Goal: Task Accomplishment & Management: Manage account settings

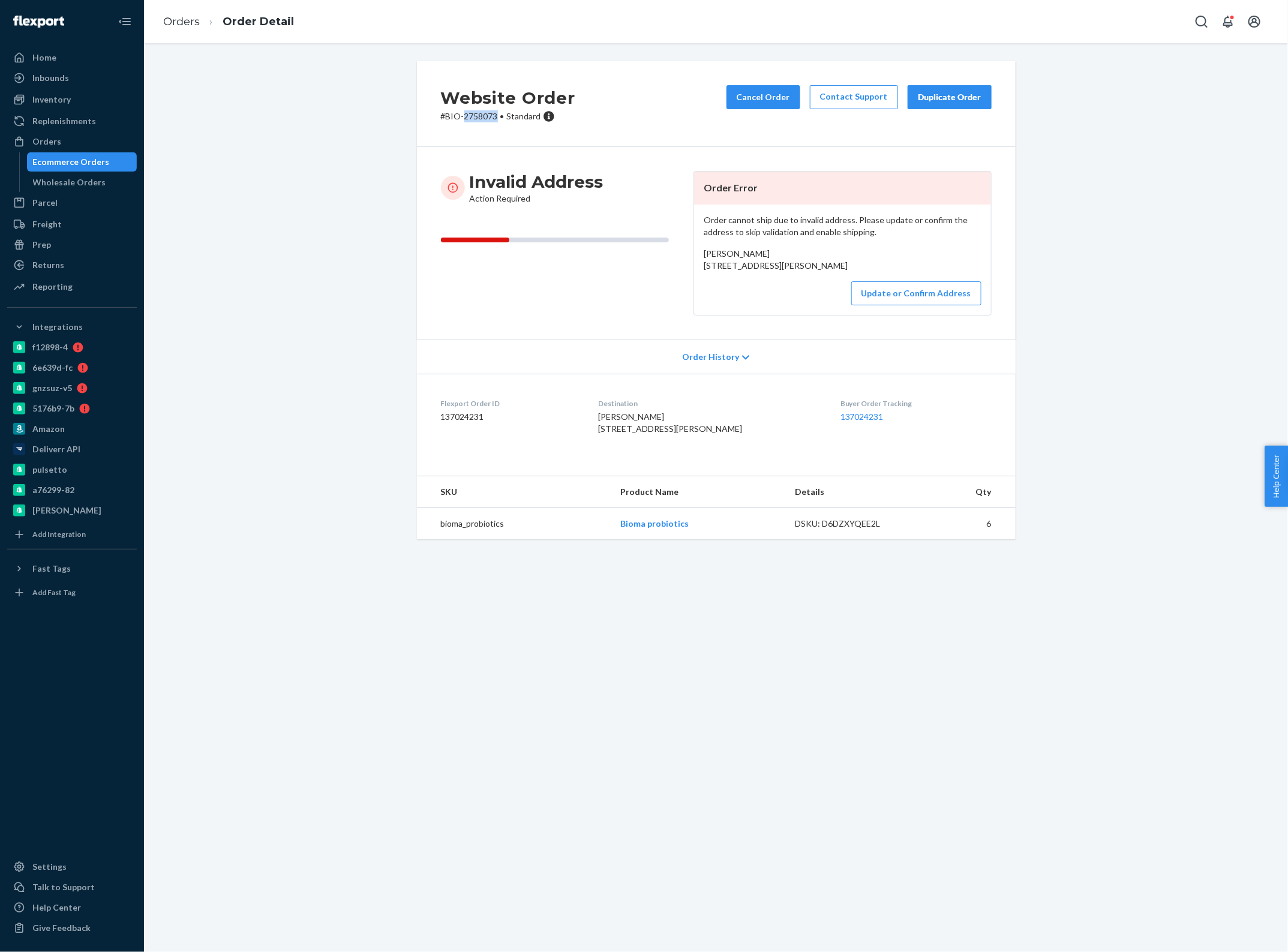
click at [468, 121] on p "# BIO-2758073 • Standard" at bounding box center [508, 116] width 134 height 12
click at [171, 22] on link "Orders" at bounding box center [182, 22] width 36 height 13
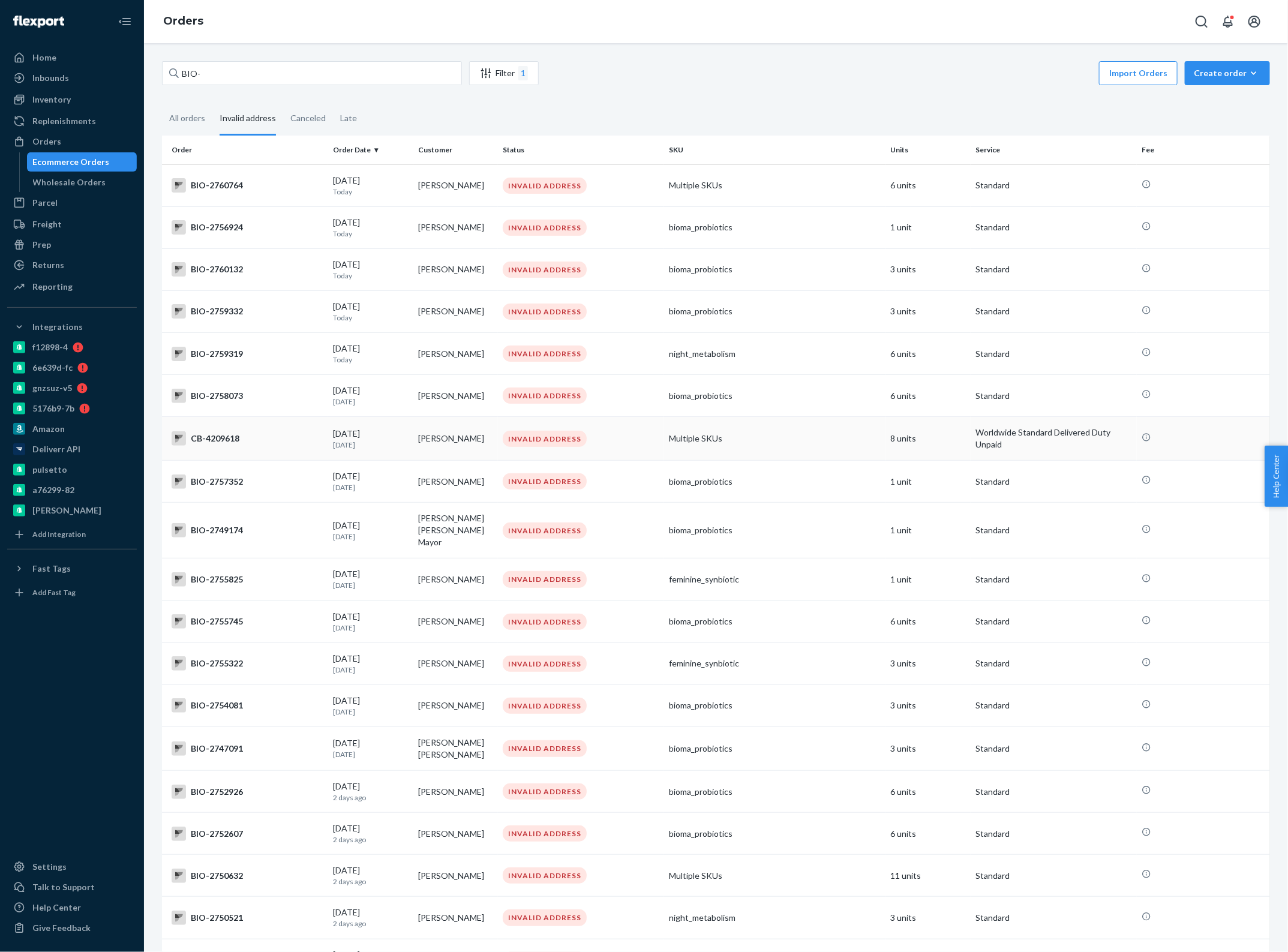
click at [444, 439] on td "[PERSON_NAME]" at bounding box center [456, 438] width 85 height 44
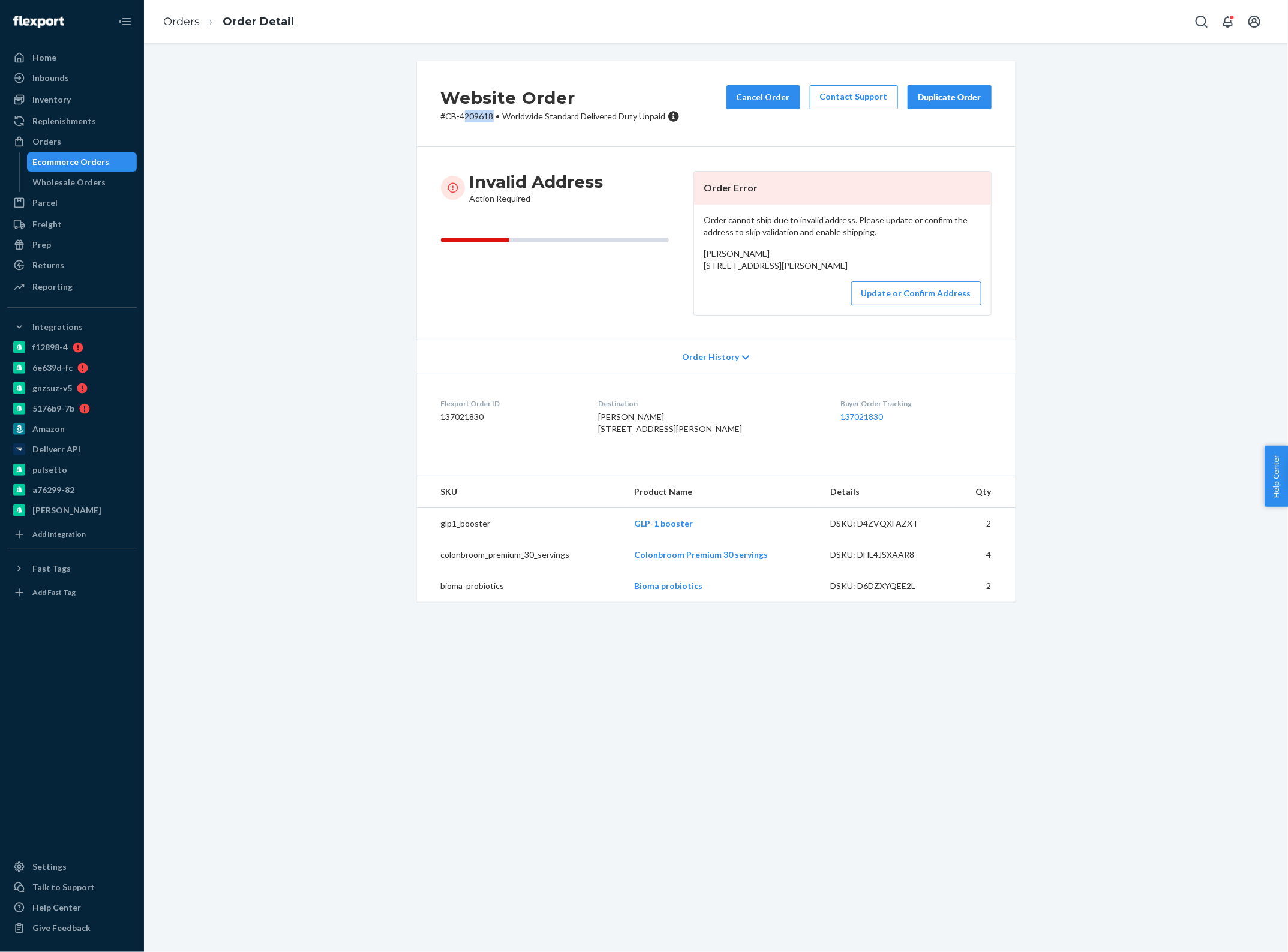
drag, startPoint x: 489, startPoint y: 117, endPoint x: 458, endPoint y: 117, distance: 31.0
click at [458, 117] on p "# CB-4209618 • Worldwide Standard Delivered Duty Unpaid" at bounding box center [560, 116] width 239 height 12
click at [182, 17] on link "Orders" at bounding box center [182, 22] width 36 height 13
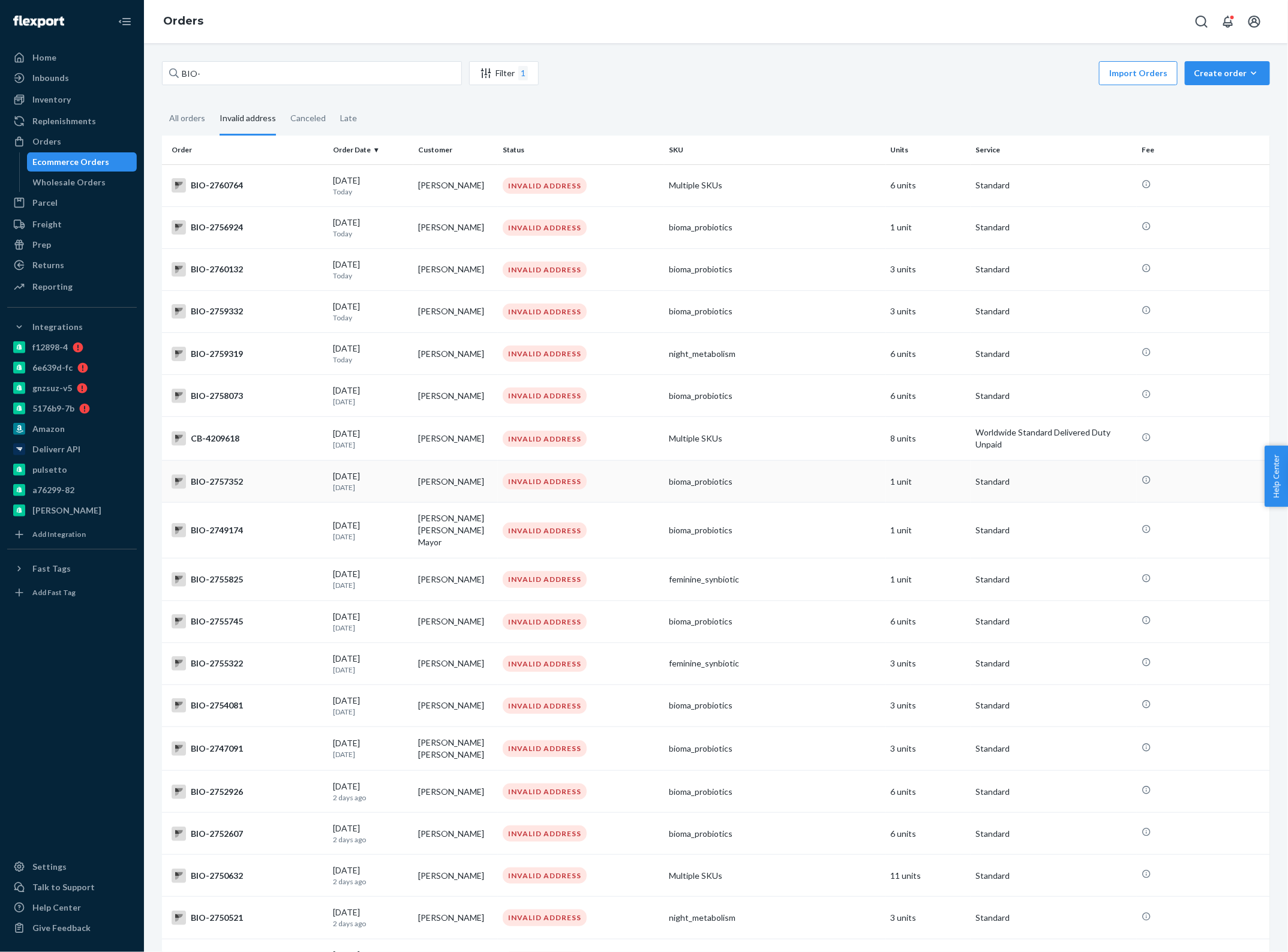
click at [431, 481] on td "[PERSON_NAME]" at bounding box center [456, 481] width 85 height 42
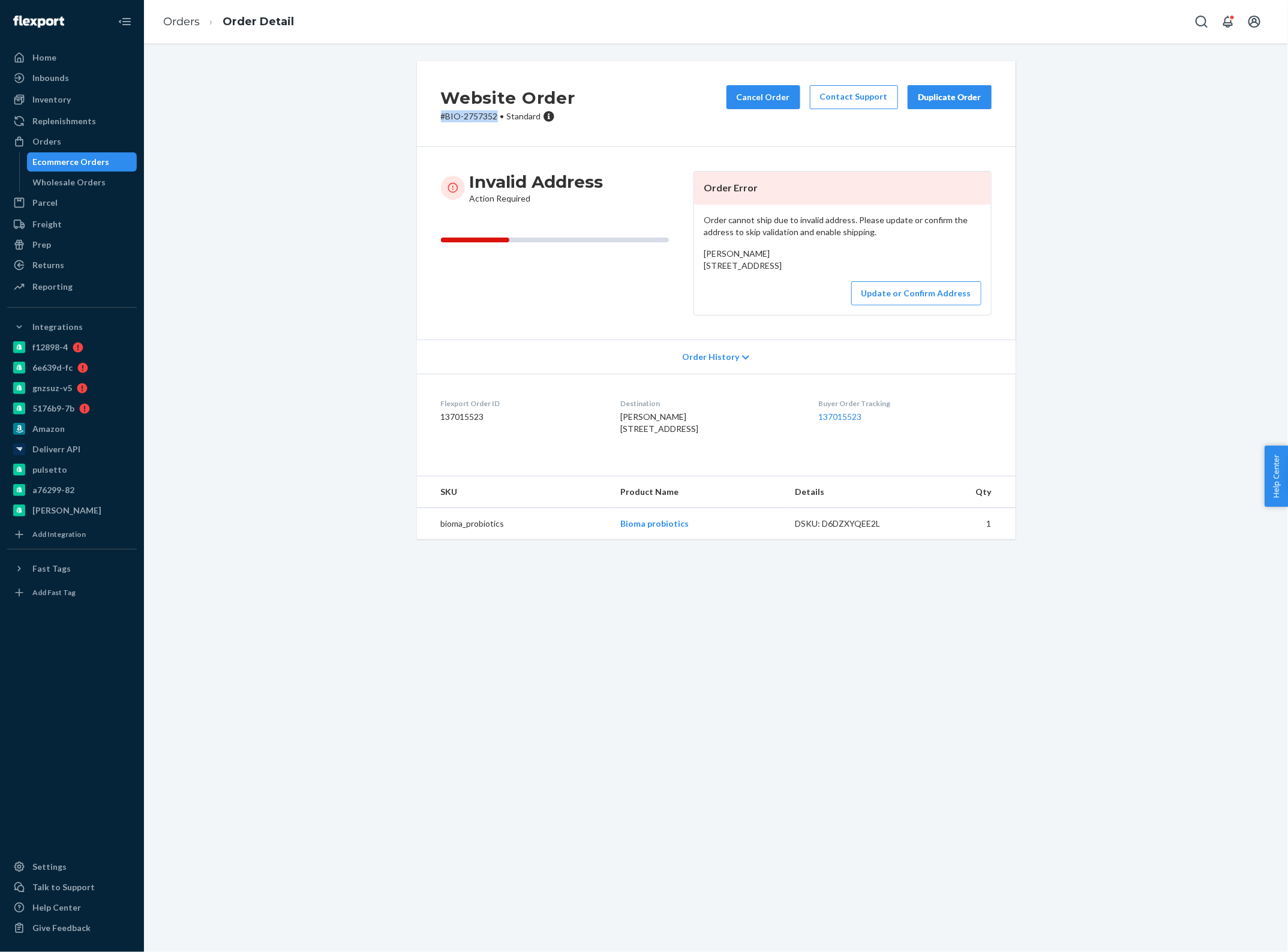
drag, startPoint x: 491, startPoint y: 117, endPoint x: 431, endPoint y: 117, distance: 60.0
click at [431, 117] on div "Website Order # BIO-2757352 • Standard Cancel Order Contact Support Duplicate O…" at bounding box center [716, 104] width 599 height 86
copy p "# BIO-2757352"
click at [184, 17] on link "Orders" at bounding box center [182, 22] width 36 height 13
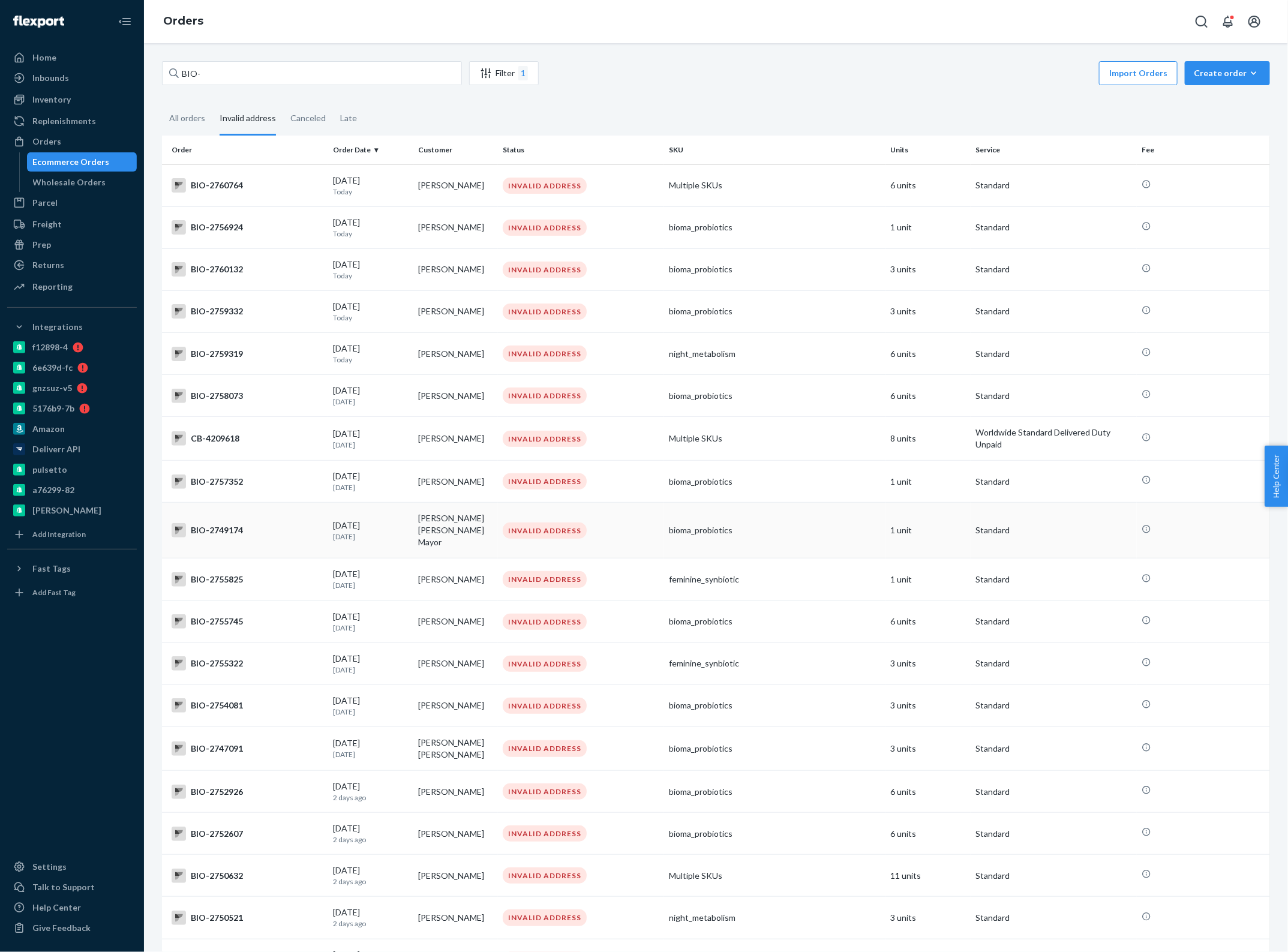
click at [447, 523] on td "[PERSON_NAME] [PERSON_NAME] Mayor" at bounding box center [456, 530] width 85 height 55
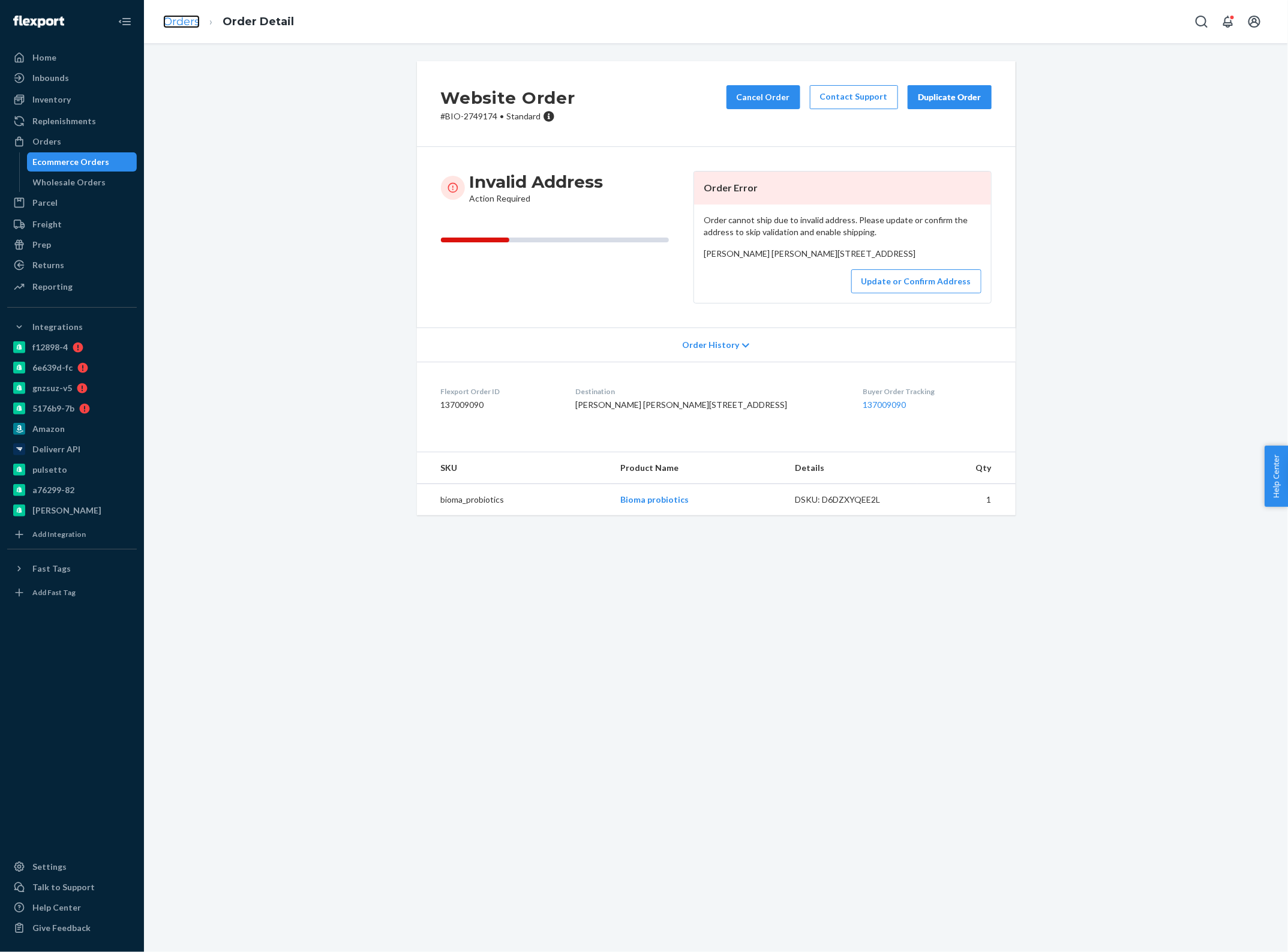
click at [177, 19] on link "Orders" at bounding box center [182, 22] width 36 height 13
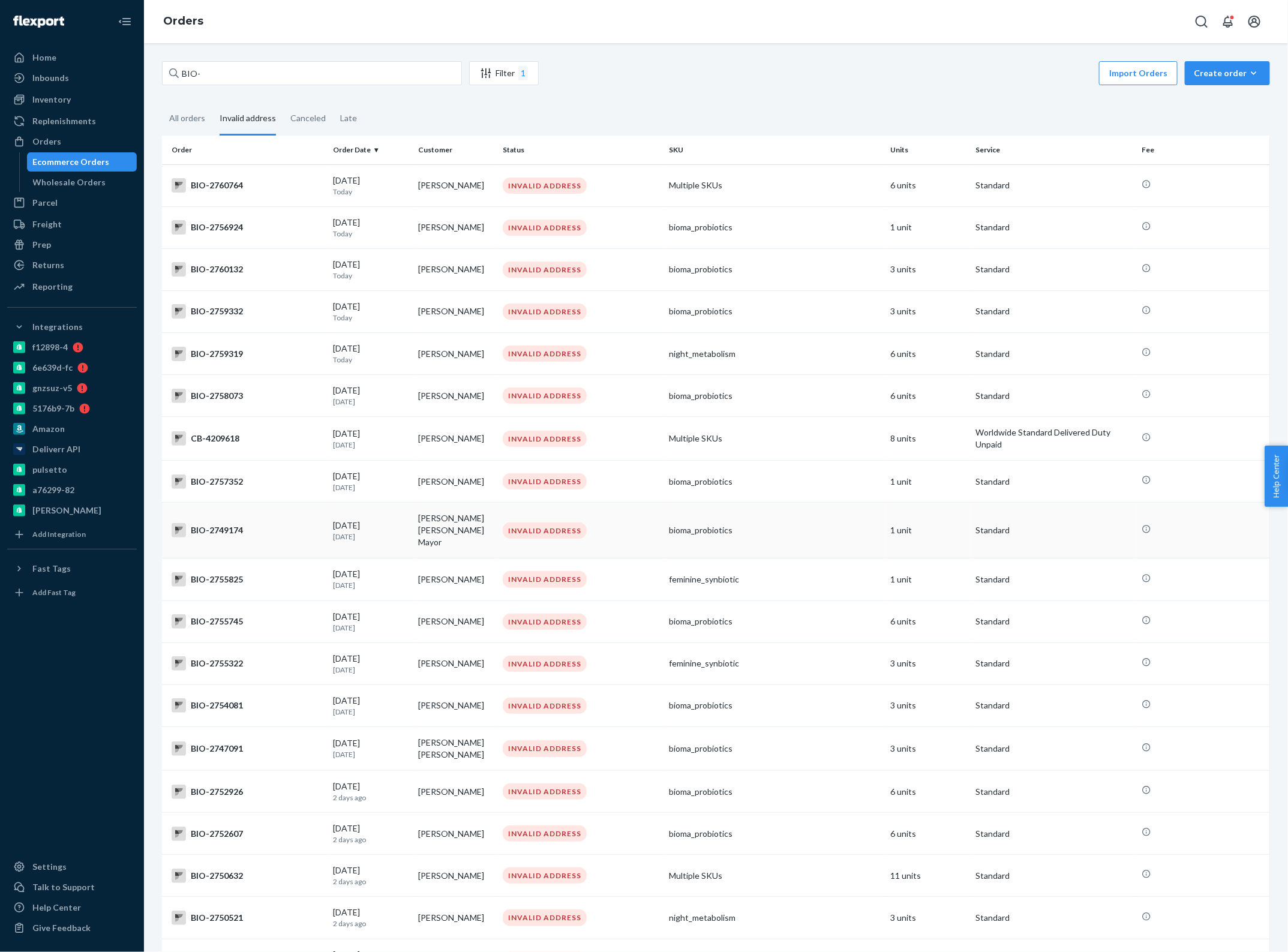
click at [463, 526] on td "[PERSON_NAME] [PERSON_NAME] Mayor" at bounding box center [456, 530] width 85 height 55
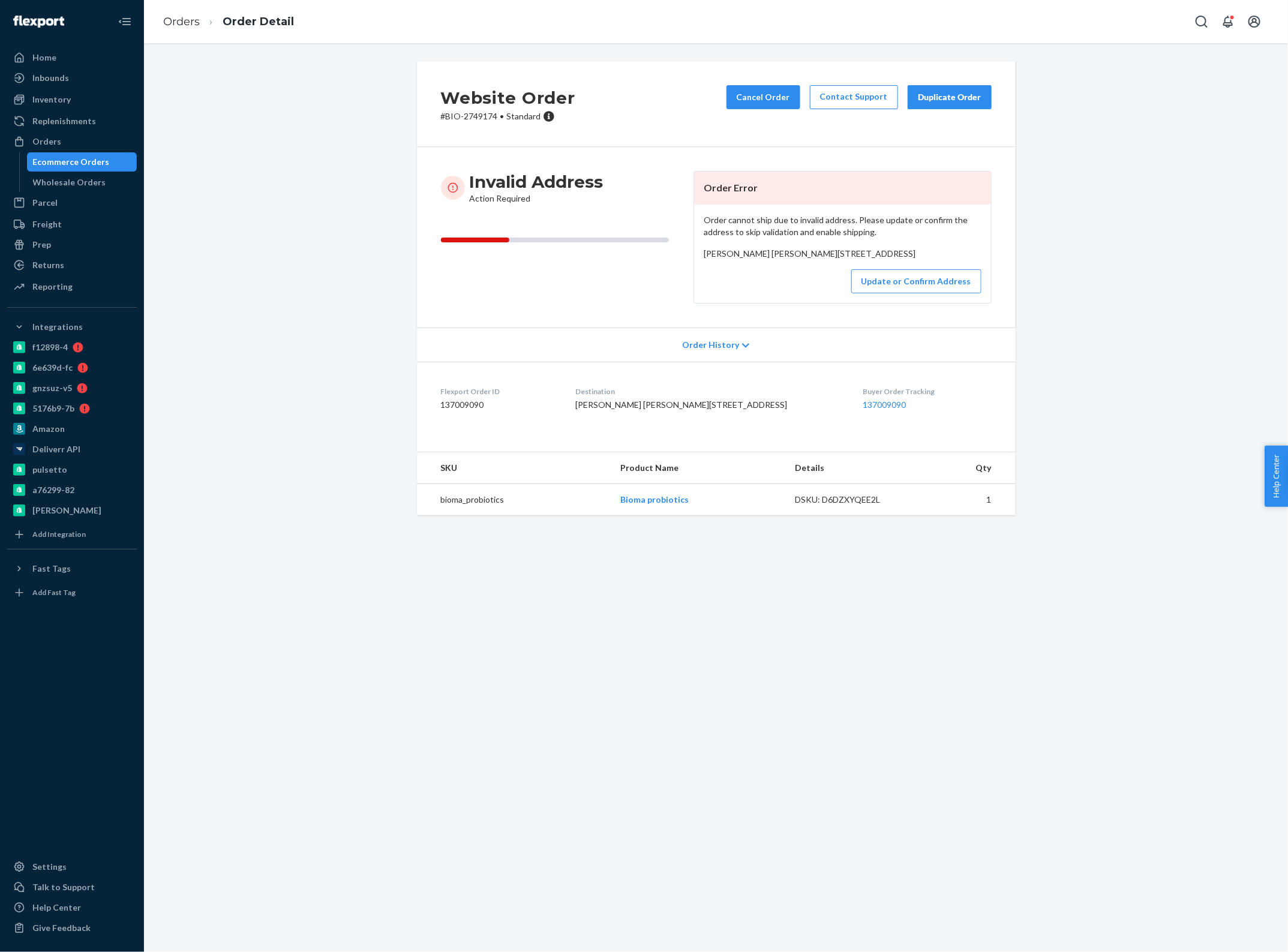
click at [373, 351] on div "Website Order # BIO-2749174 • Standard Cancel Order Contact Support Duplicate O…" at bounding box center [716, 295] width 1126 height 468
drag, startPoint x: 492, startPoint y: 117, endPoint x: 433, endPoint y: 119, distance: 59.0
click at [433, 119] on div "Website Order # BIO-2749174 • Standard Cancel Order Contact Support Duplicate O…" at bounding box center [716, 104] width 599 height 86
copy p "# BIO-2749174"
click at [190, 20] on link "Orders" at bounding box center [182, 22] width 36 height 13
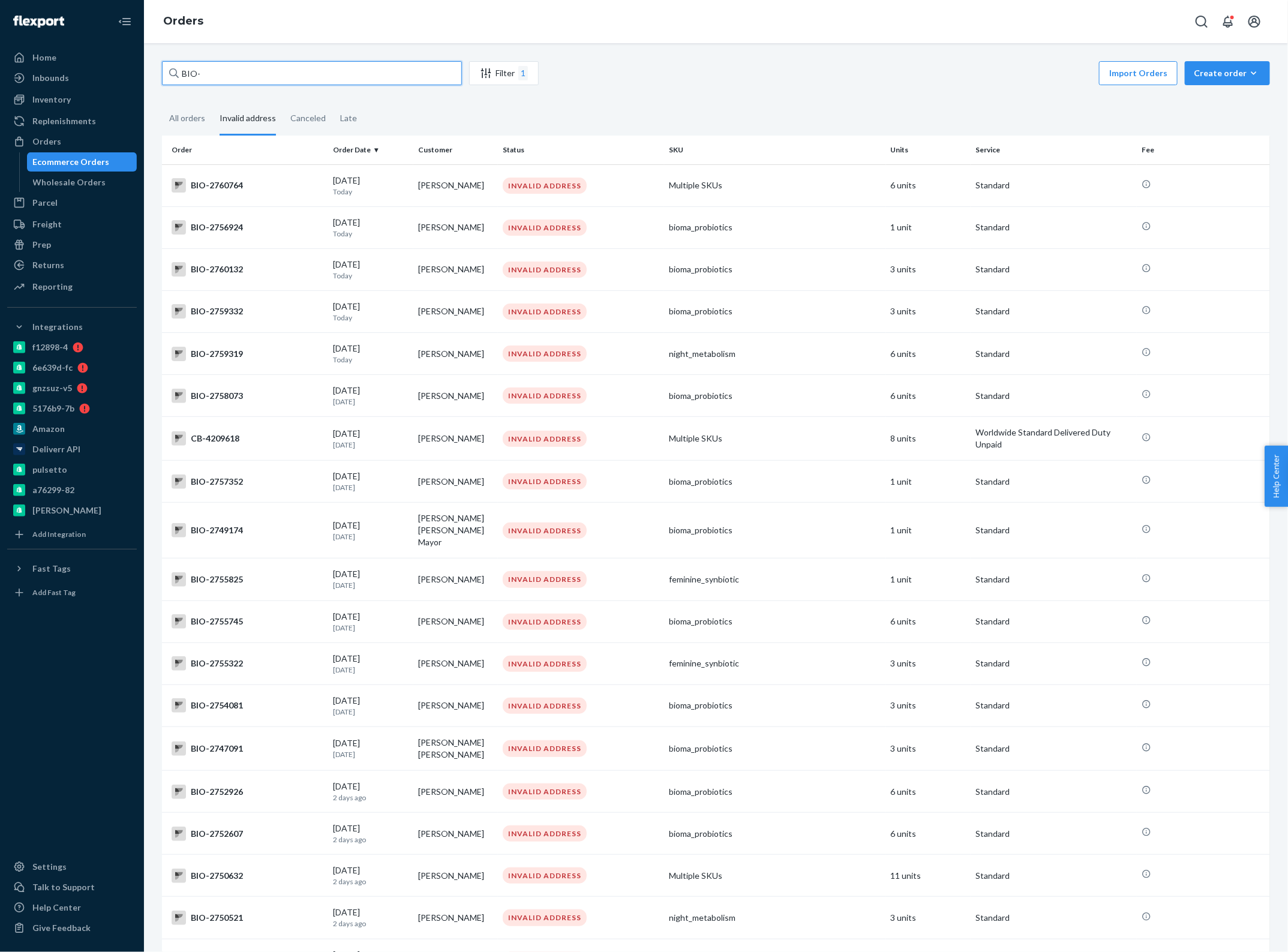
click at [269, 80] on input "BIO-" at bounding box center [312, 73] width 300 height 24
type input "2"
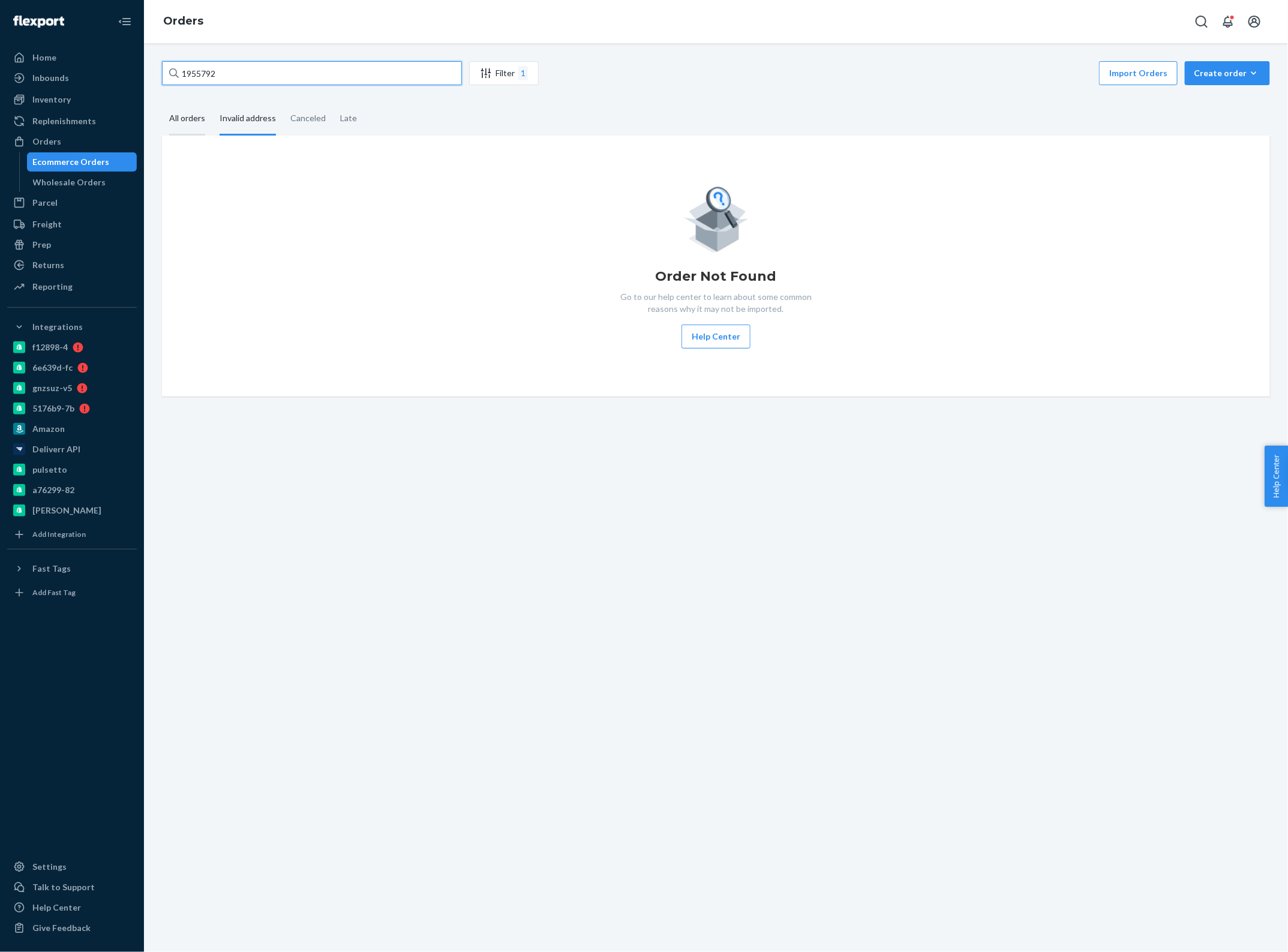
type input "1955792"
click at [190, 120] on div "All orders" at bounding box center [187, 119] width 36 height 33
click at [162, 103] on input "All orders" at bounding box center [162, 103] width 0 height 0
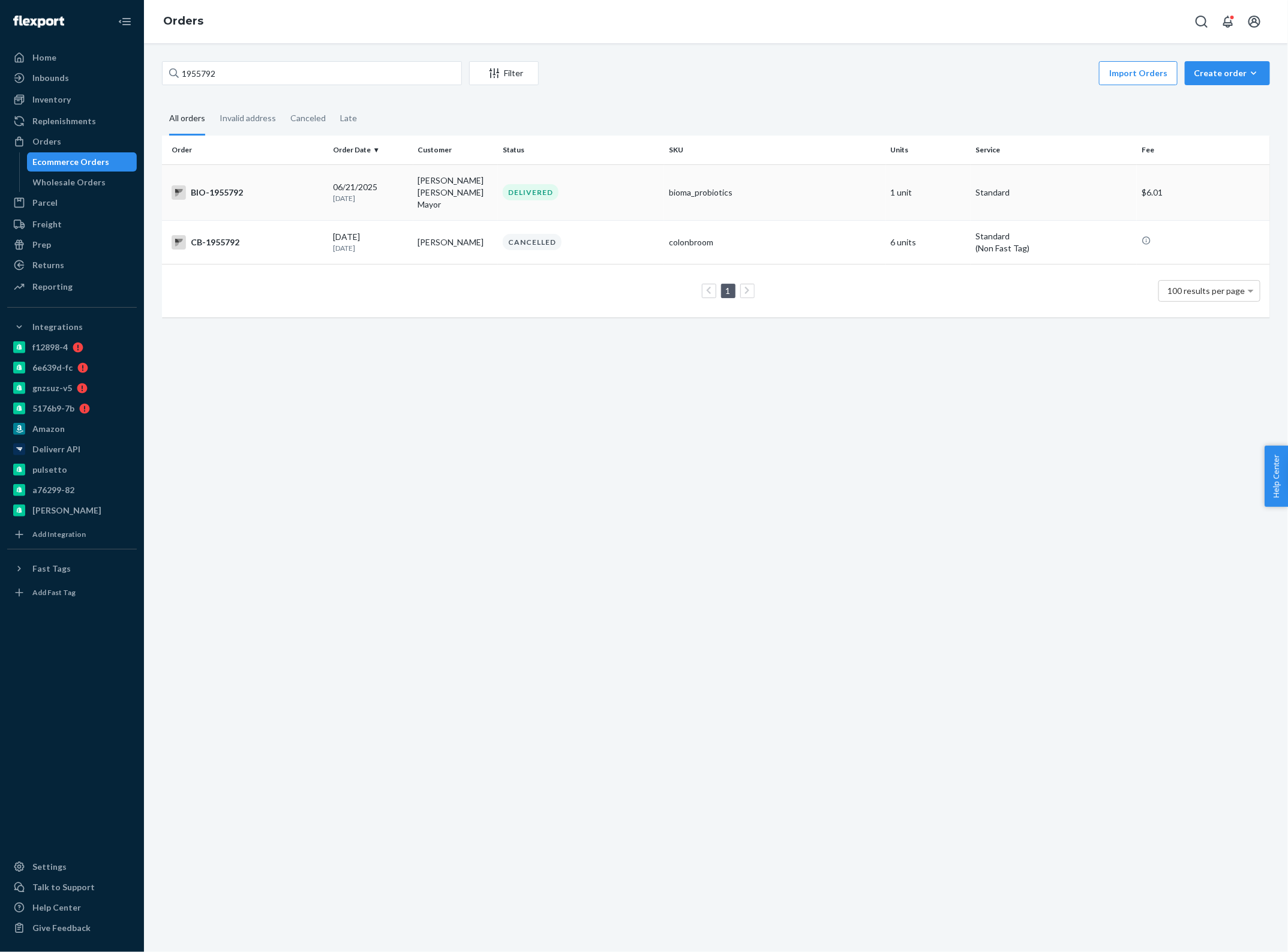
click at [391, 193] on p "[DATE]" at bounding box center [371, 198] width 76 height 10
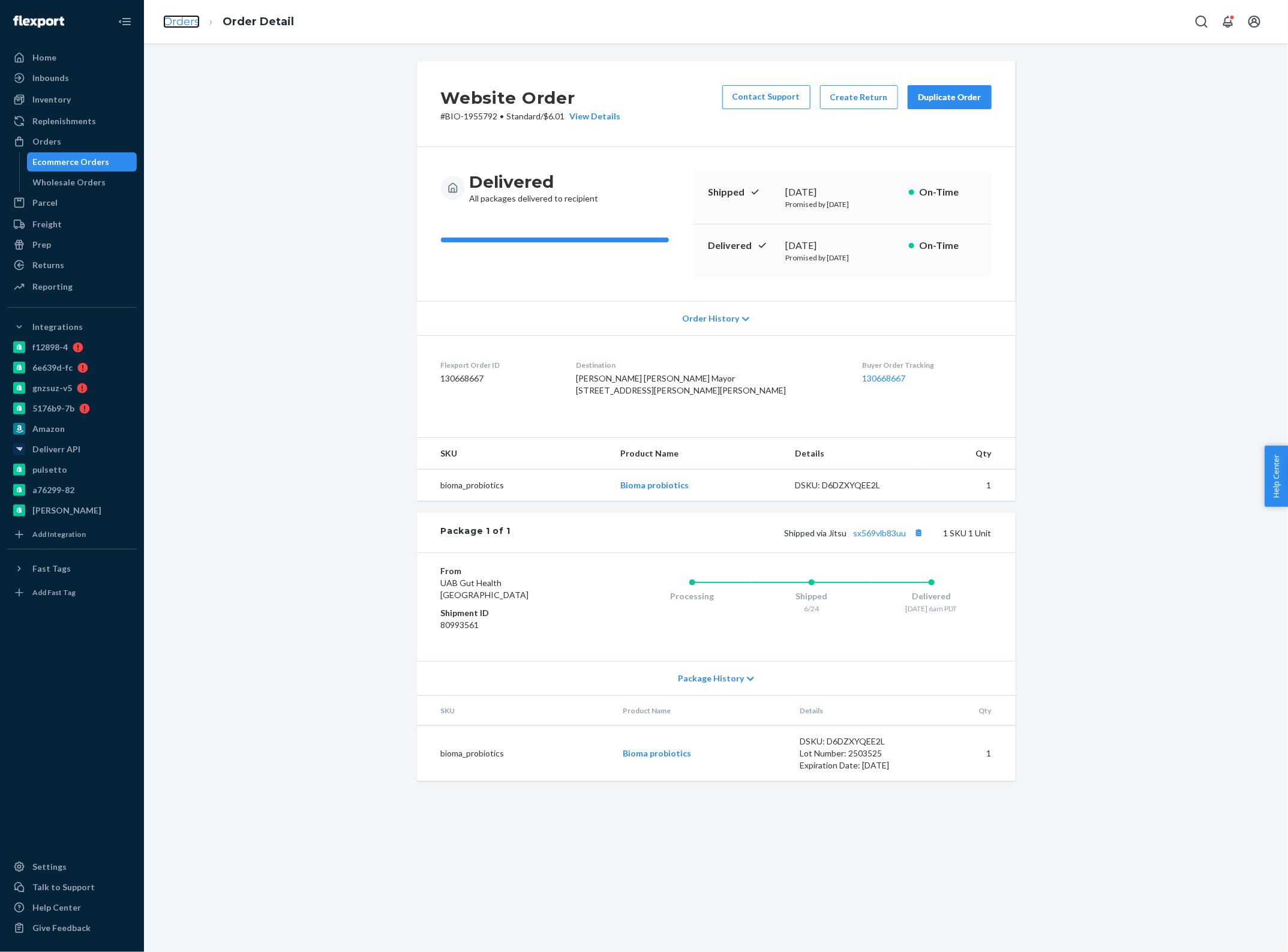
click at [179, 22] on link "Orders" at bounding box center [182, 22] width 36 height 13
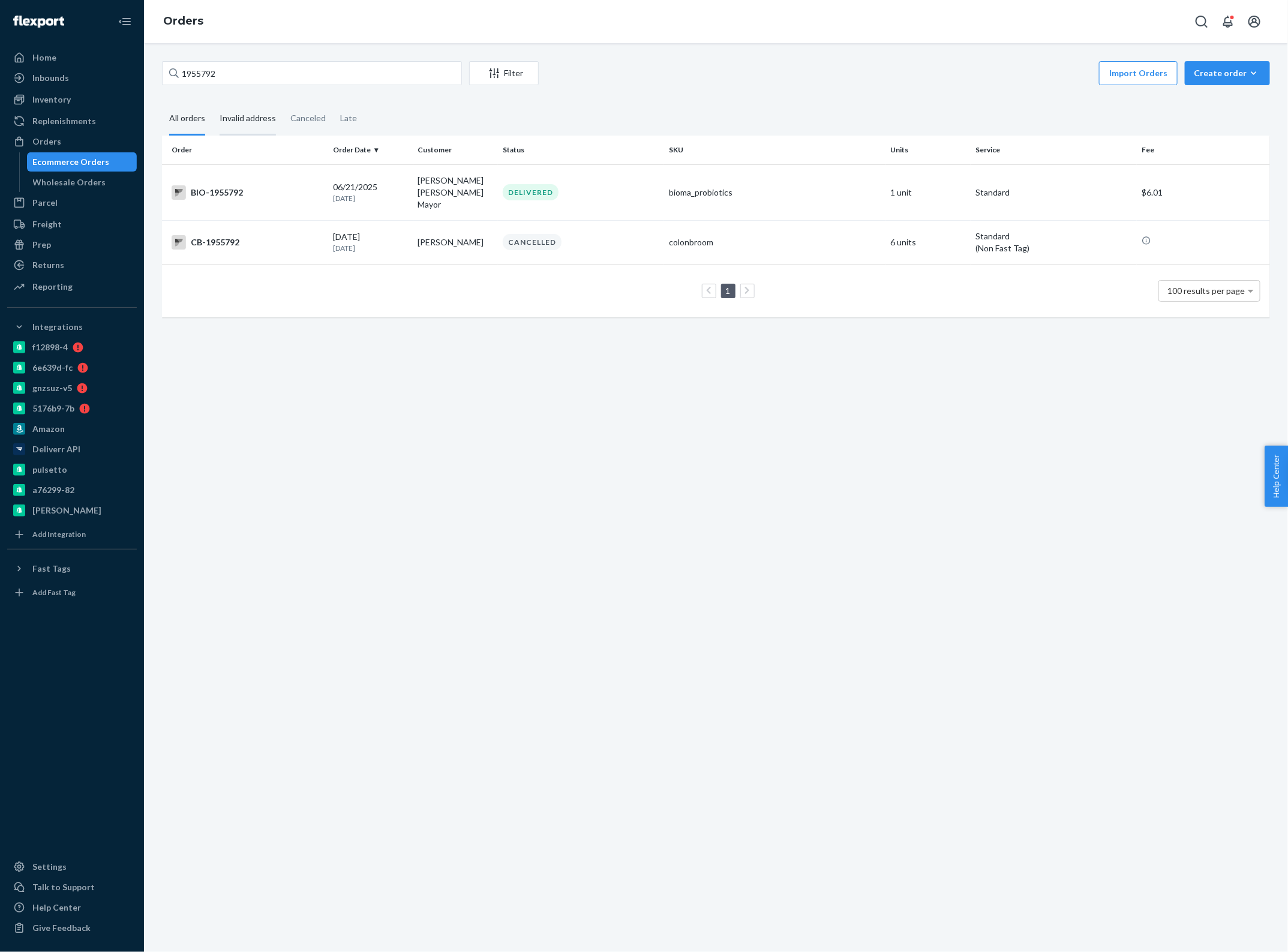
click at [239, 120] on div "Invalid address" at bounding box center [247, 119] width 56 height 33
click at [212, 103] on input "Invalid address" at bounding box center [212, 103] width 0 height 0
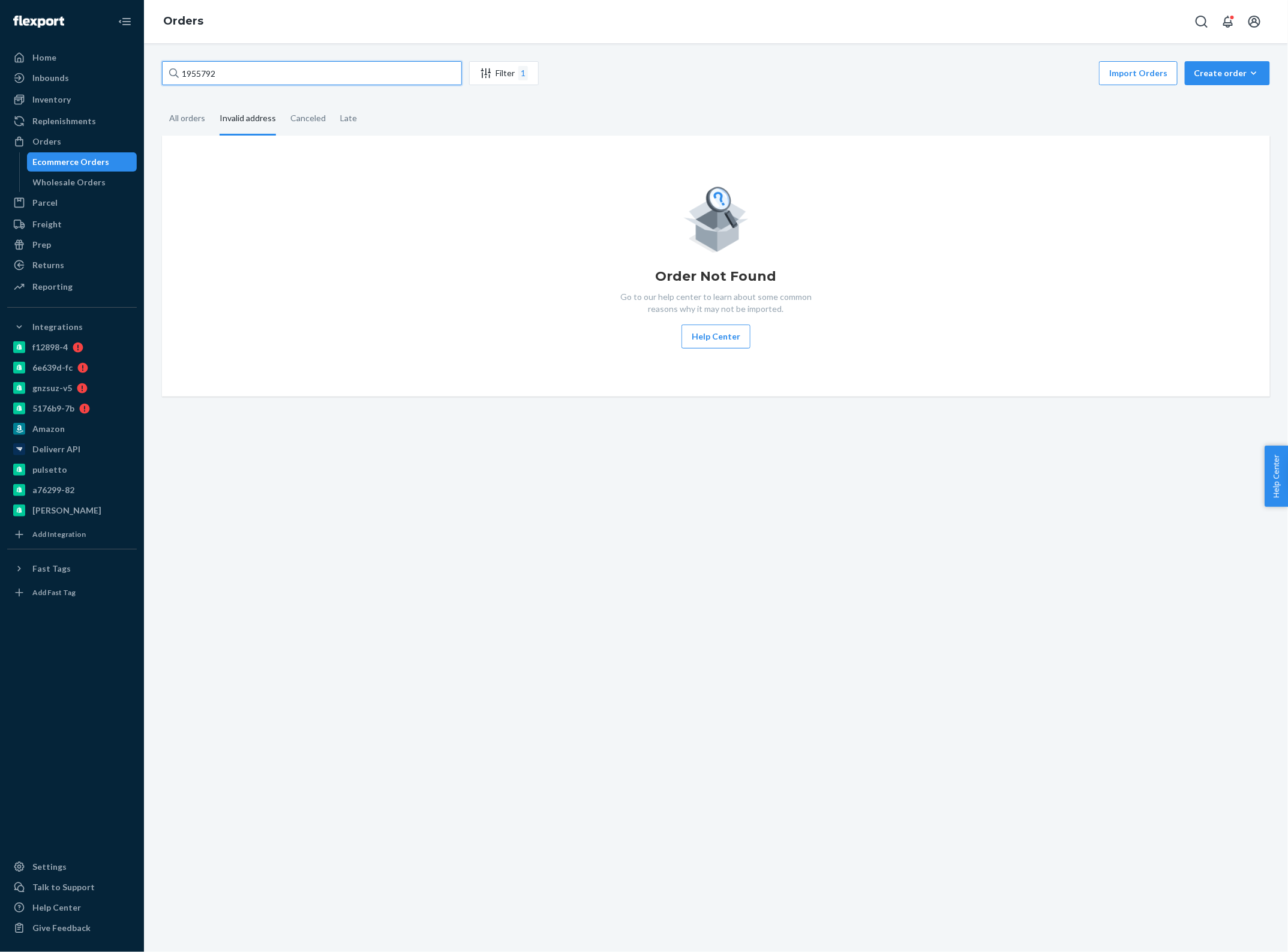
click at [242, 72] on input "1955792" at bounding box center [312, 73] width 300 height 24
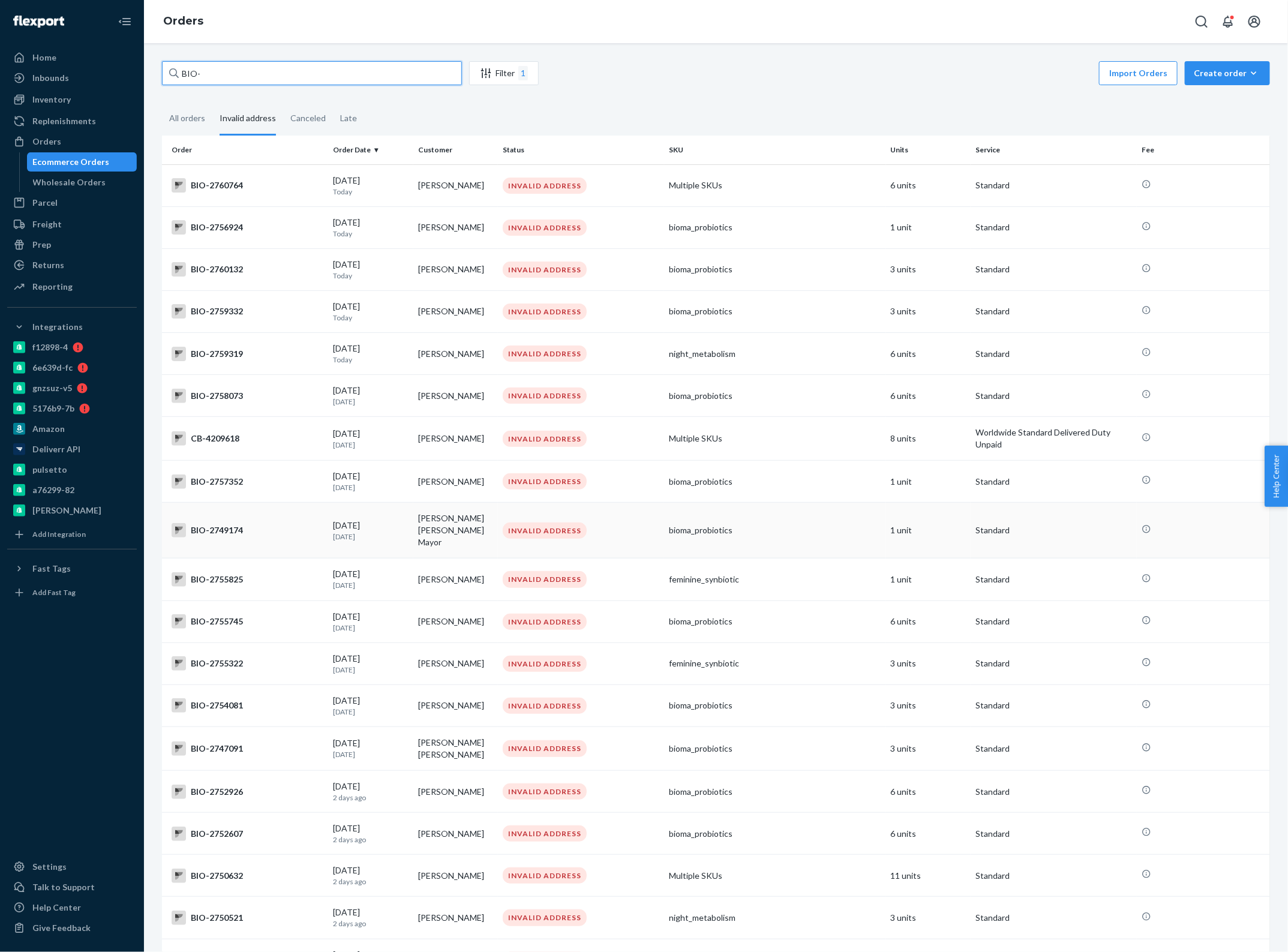
type input "BIO-"
click at [452, 526] on td "[PERSON_NAME] [PERSON_NAME] Mayor" at bounding box center [456, 530] width 85 height 55
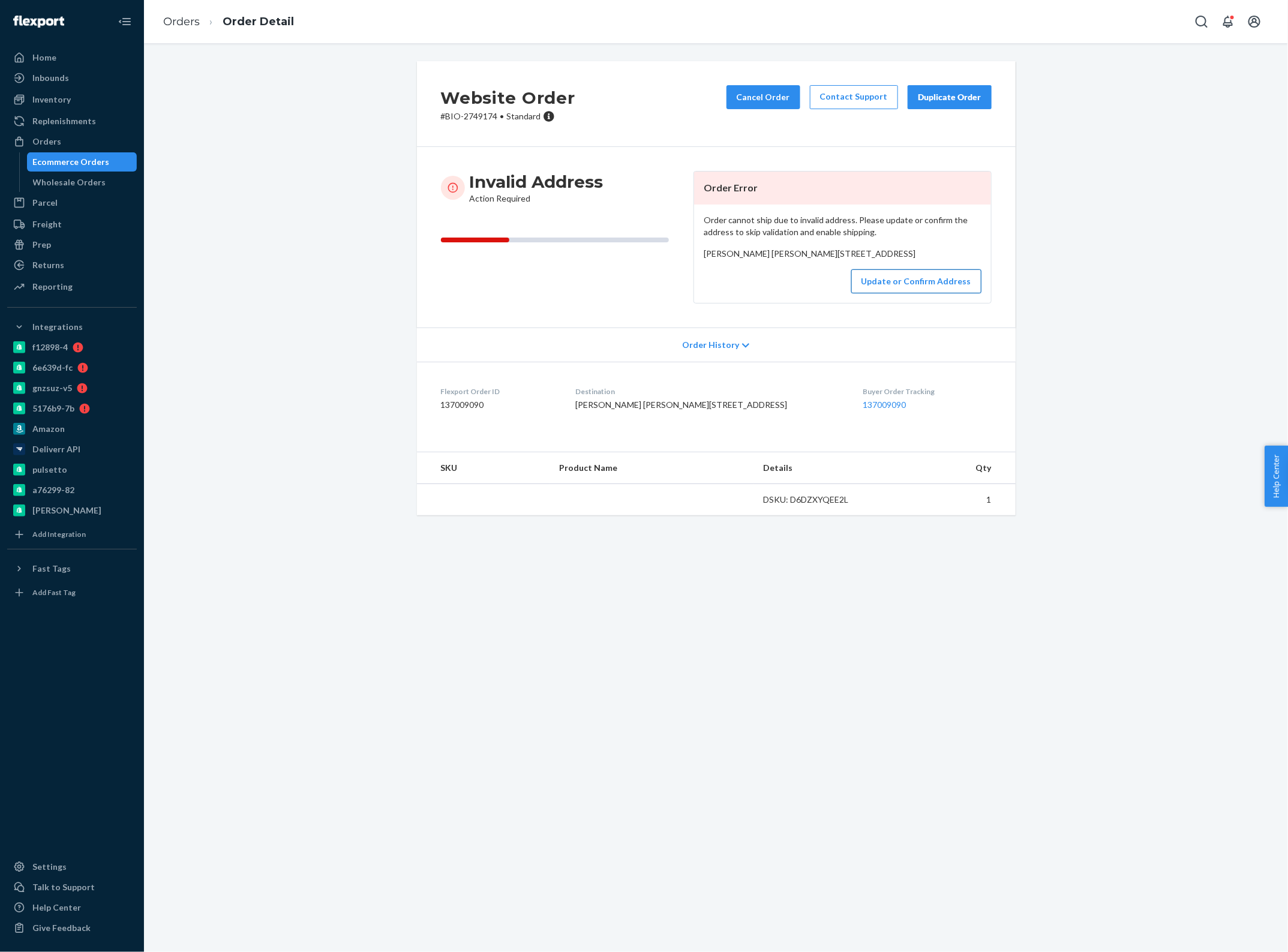
click at [885, 293] on button "Update or Confirm Address" at bounding box center [917, 281] width 130 height 24
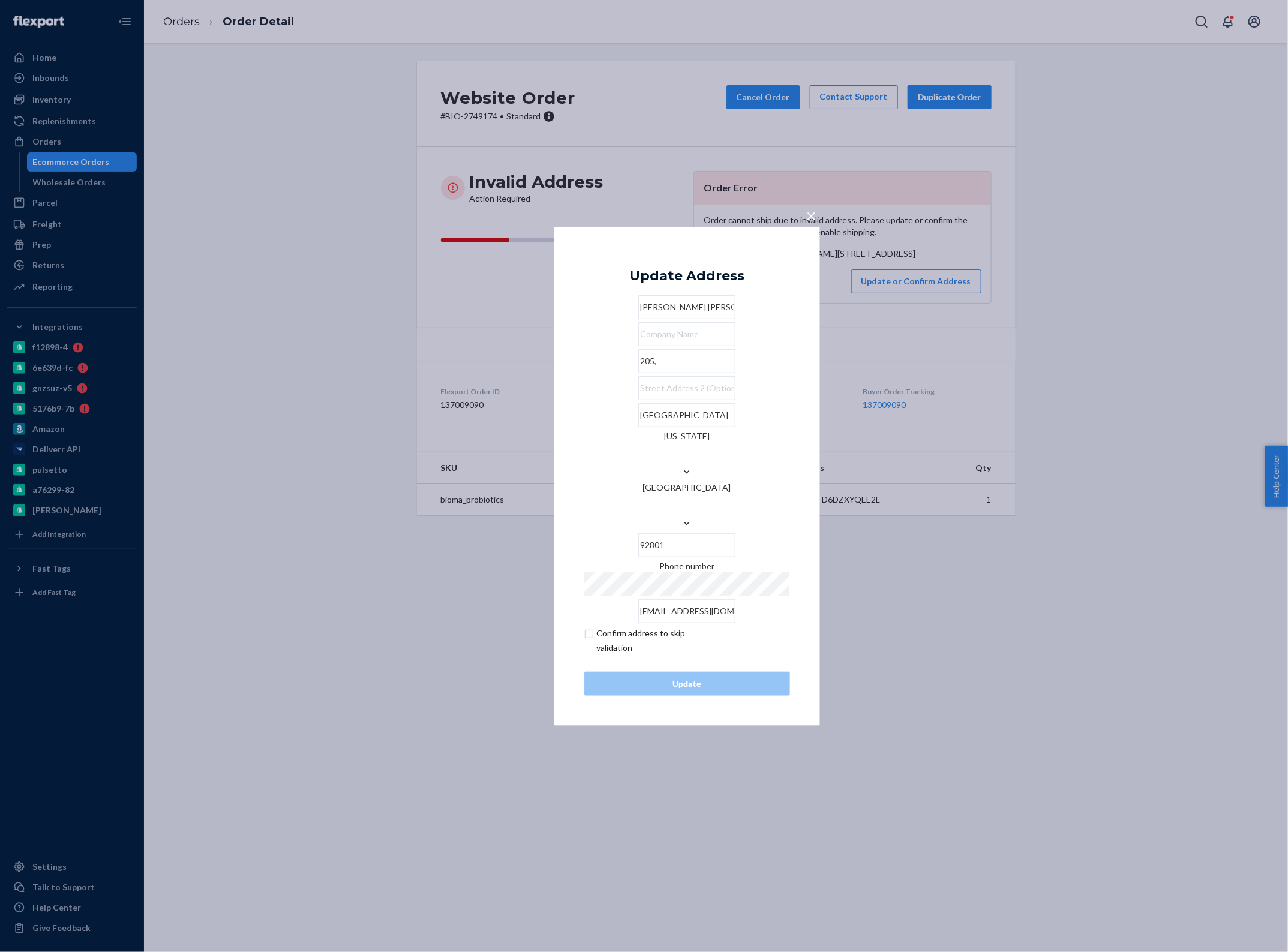
click at [641, 373] on input "205," at bounding box center [687, 361] width 97 height 24
paste input "121 [PERSON_NAME] Dr"
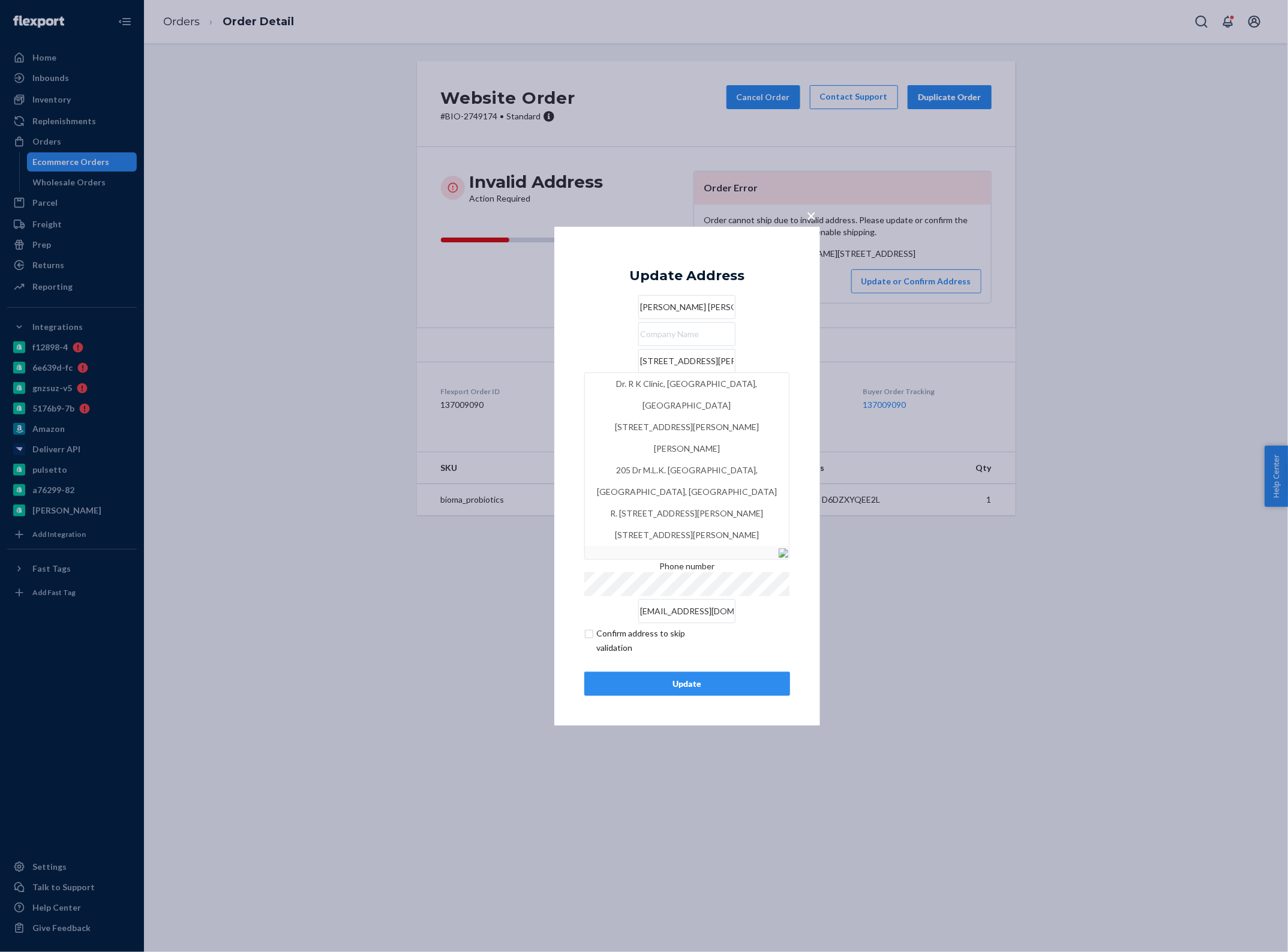
paste input "text"
type input "121 [PERSON_NAME] Dr"
click at [568, 398] on div "× Update Address [PERSON_NAME] [PERSON_NAME] Mayor [STREET_ADDRESS][PERSON_NAME…" at bounding box center [687, 476] width 266 height 499
click at [639, 400] on input "text" at bounding box center [687, 388] width 97 height 24
type input "Apt 205"
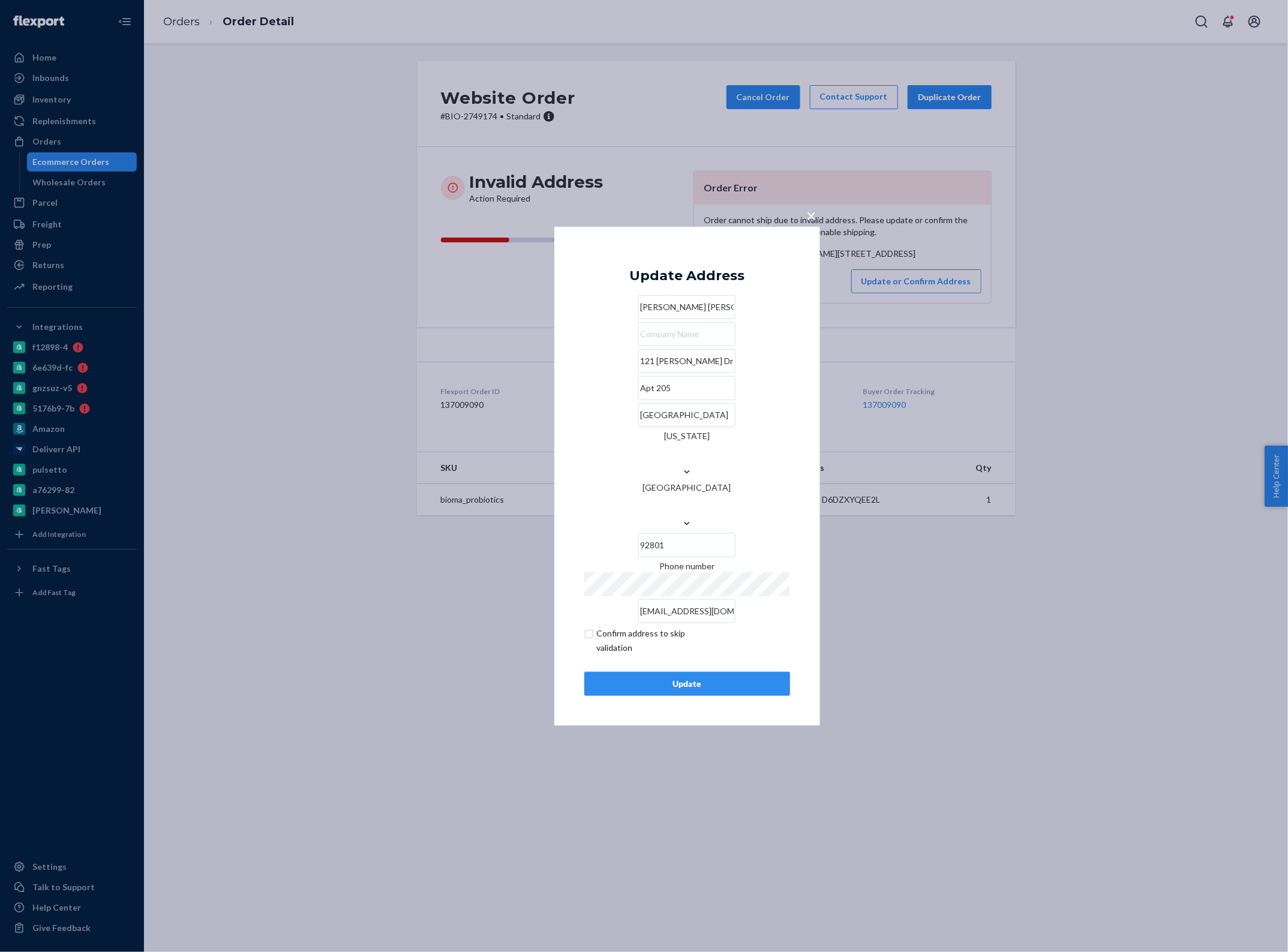
click at [566, 457] on div "× Update Address [PERSON_NAME] [PERSON_NAME] Mayor [STREET_ADDRESS][PERSON_NAME…" at bounding box center [687, 476] width 266 height 499
click at [712, 678] on div "Update" at bounding box center [687, 684] width 185 height 12
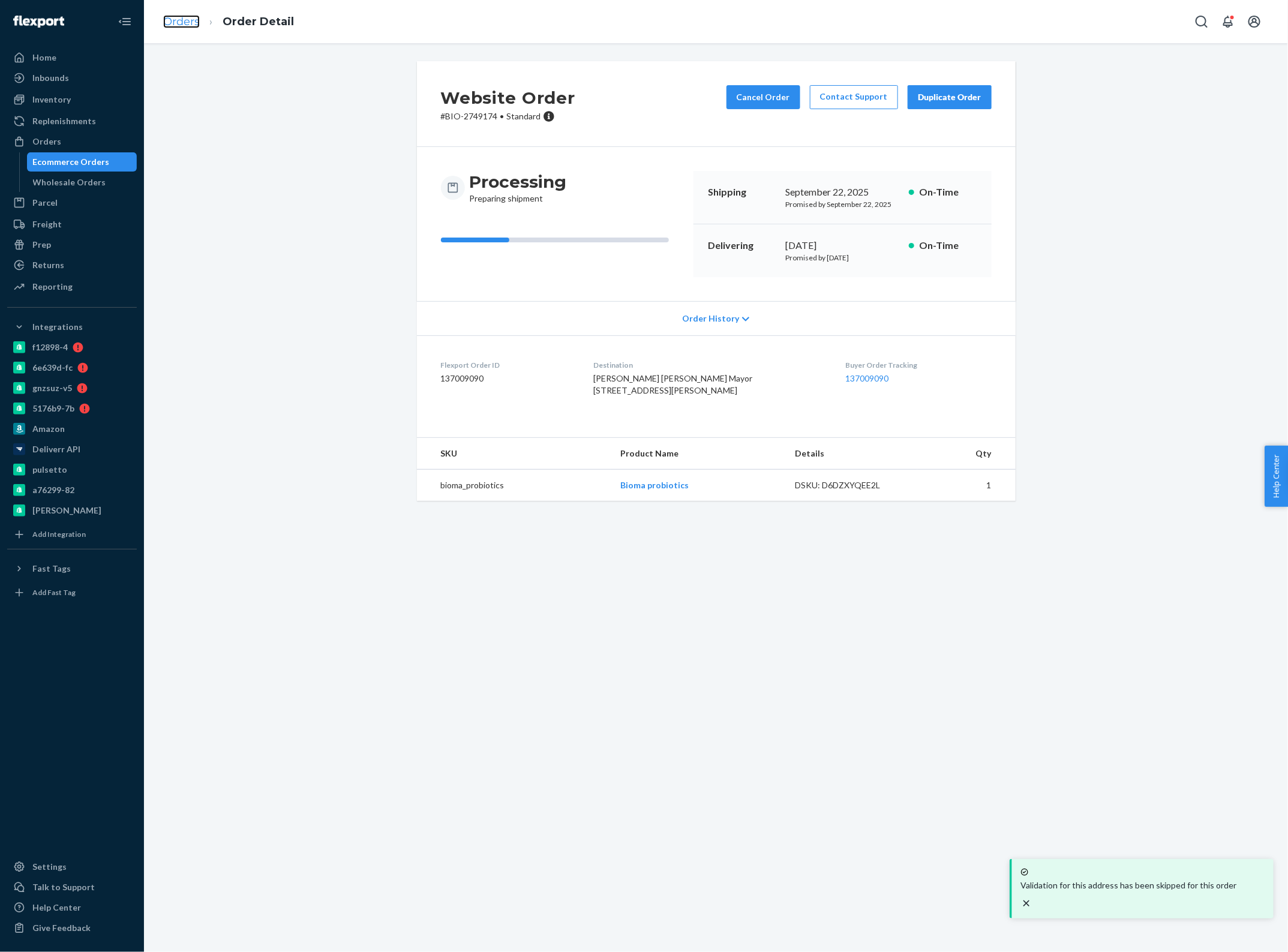
click at [182, 20] on link "Orders" at bounding box center [182, 22] width 36 height 13
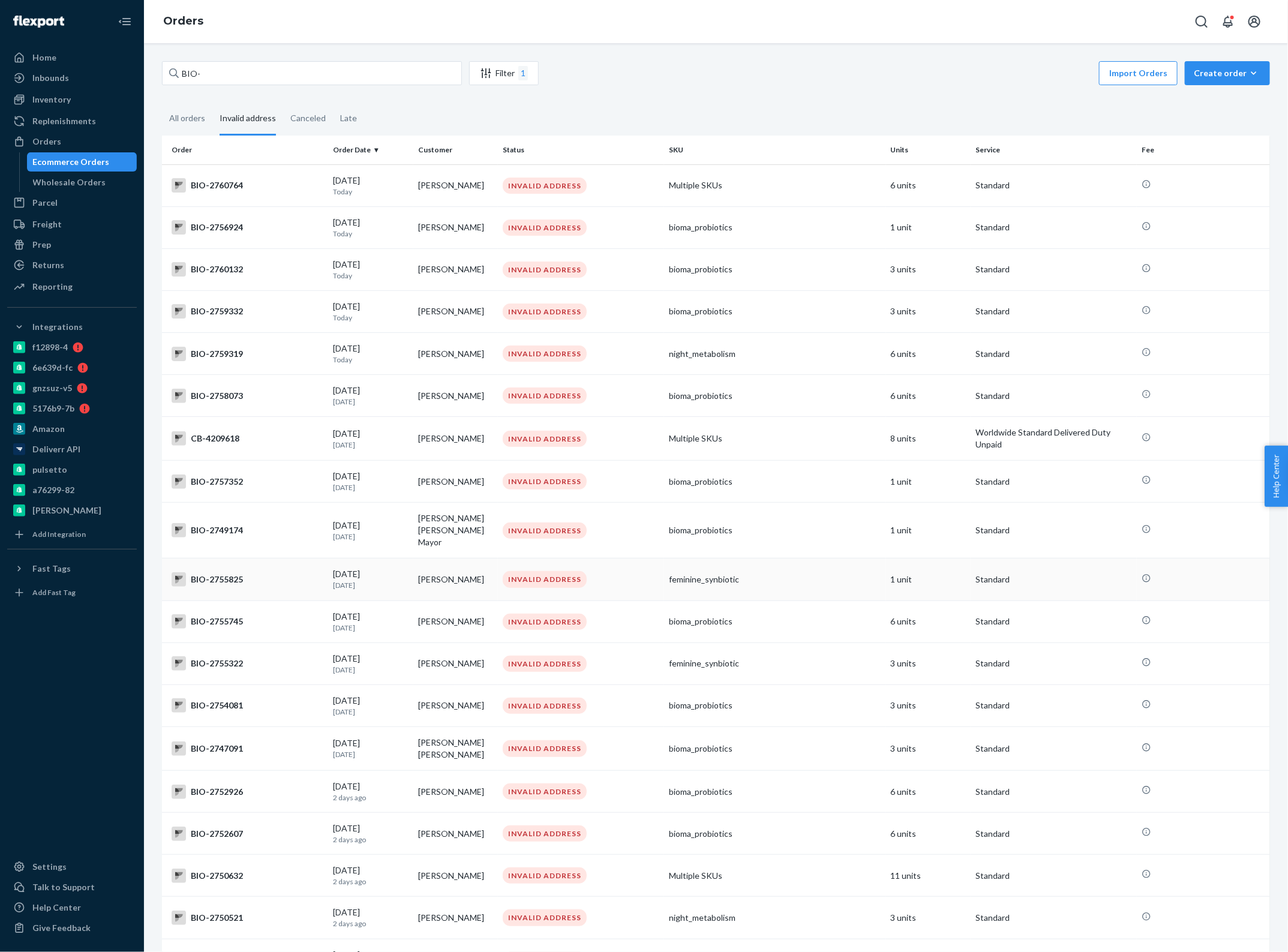
click at [460, 568] on td "[PERSON_NAME]" at bounding box center [456, 580] width 85 height 42
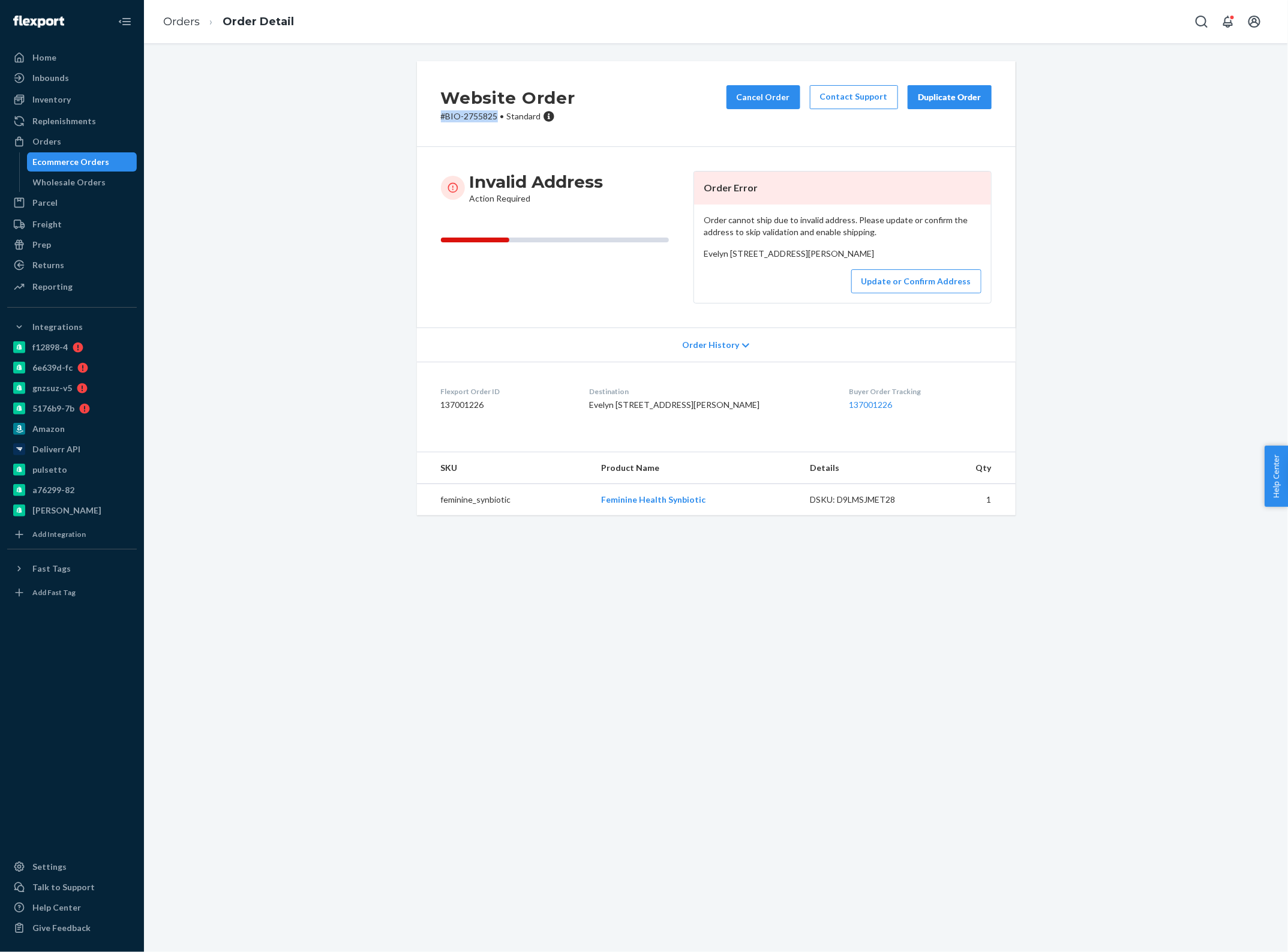
drag, startPoint x: 491, startPoint y: 117, endPoint x: 433, endPoint y: 119, distance: 58.0
click at [433, 119] on div "Website Order # BIO-2755825 • Standard Cancel Order Contact Support Duplicate O…" at bounding box center [716, 104] width 599 height 86
copy p "# BIO-2755825"
click at [186, 25] on link "Orders" at bounding box center [182, 22] width 36 height 13
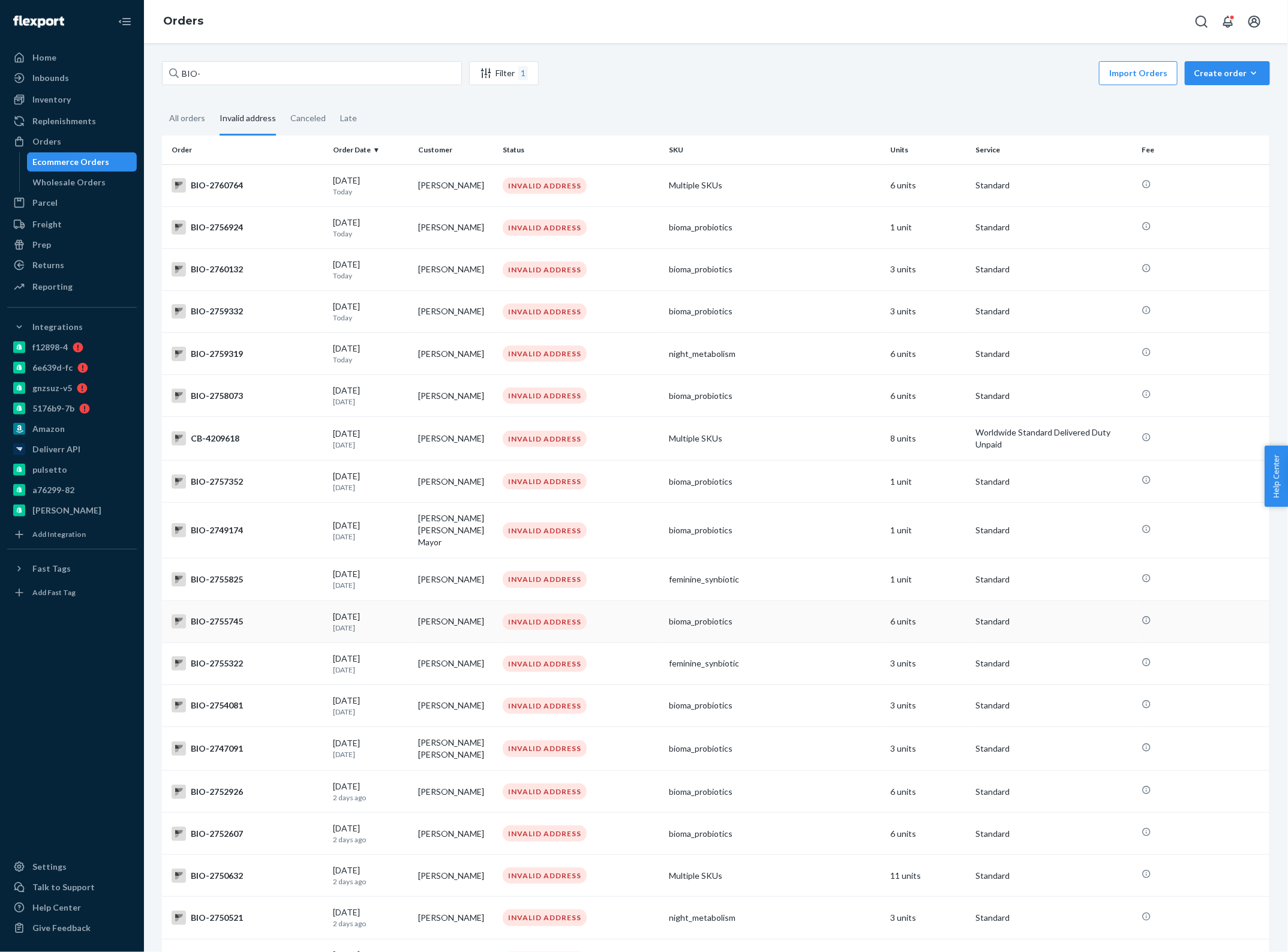
click at [443, 604] on td "[PERSON_NAME]" at bounding box center [456, 622] width 85 height 42
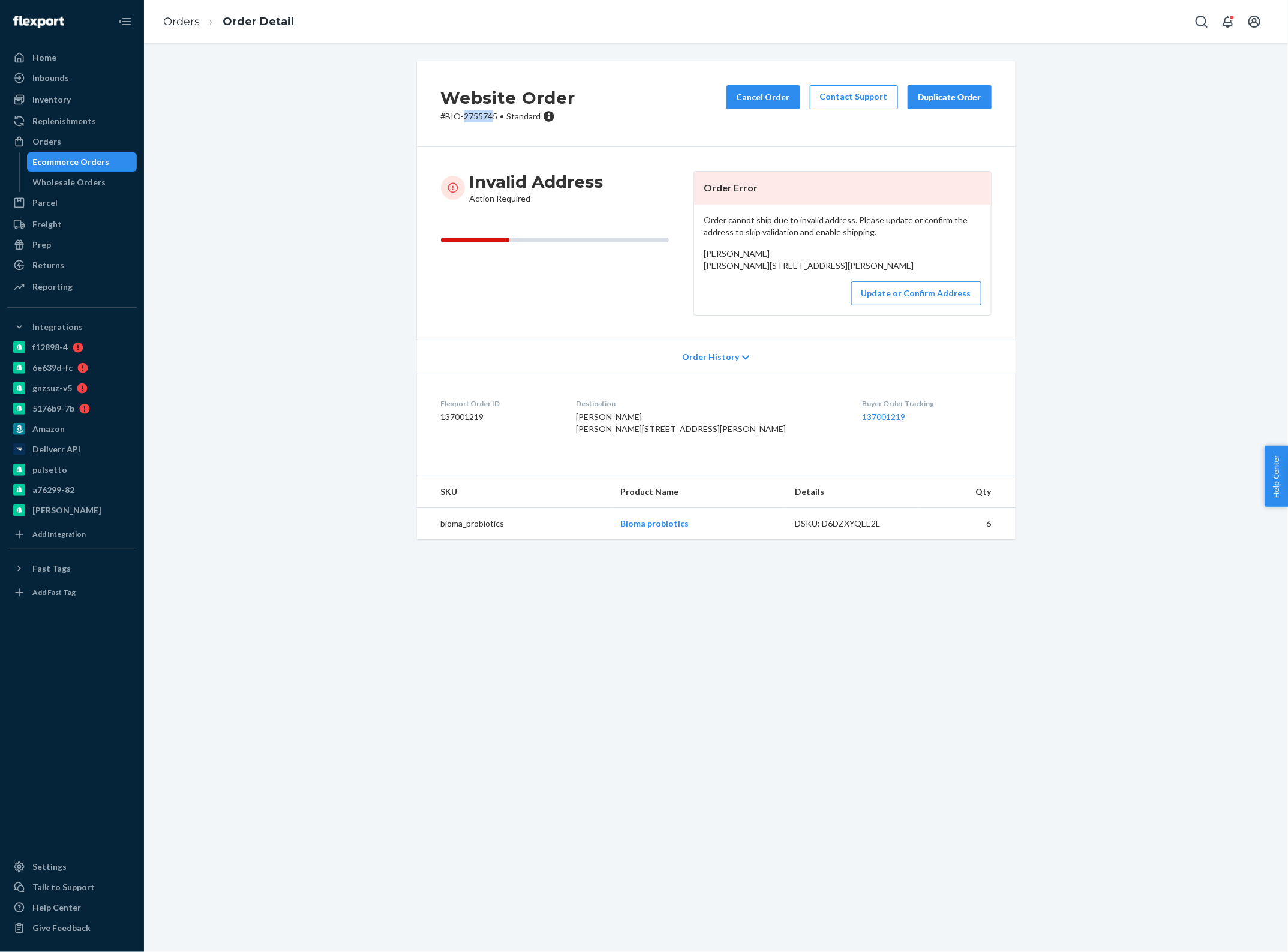
drag, startPoint x: 487, startPoint y: 114, endPoint x: 457, endPoint y: 116, distance: 30.1
click at [457, 116] on p "# BIO-2755745 • Standard" at bounding box center [508, 116] width 134 height 12
click at [478, 116] on p "# BIO-2755745 • Standard" at bounding box center [508, 116] width 134 height 12
click at [446, 117] on p "# BIO-2755745 • Standard" at bounding box center [508, 116] width 134 height 12
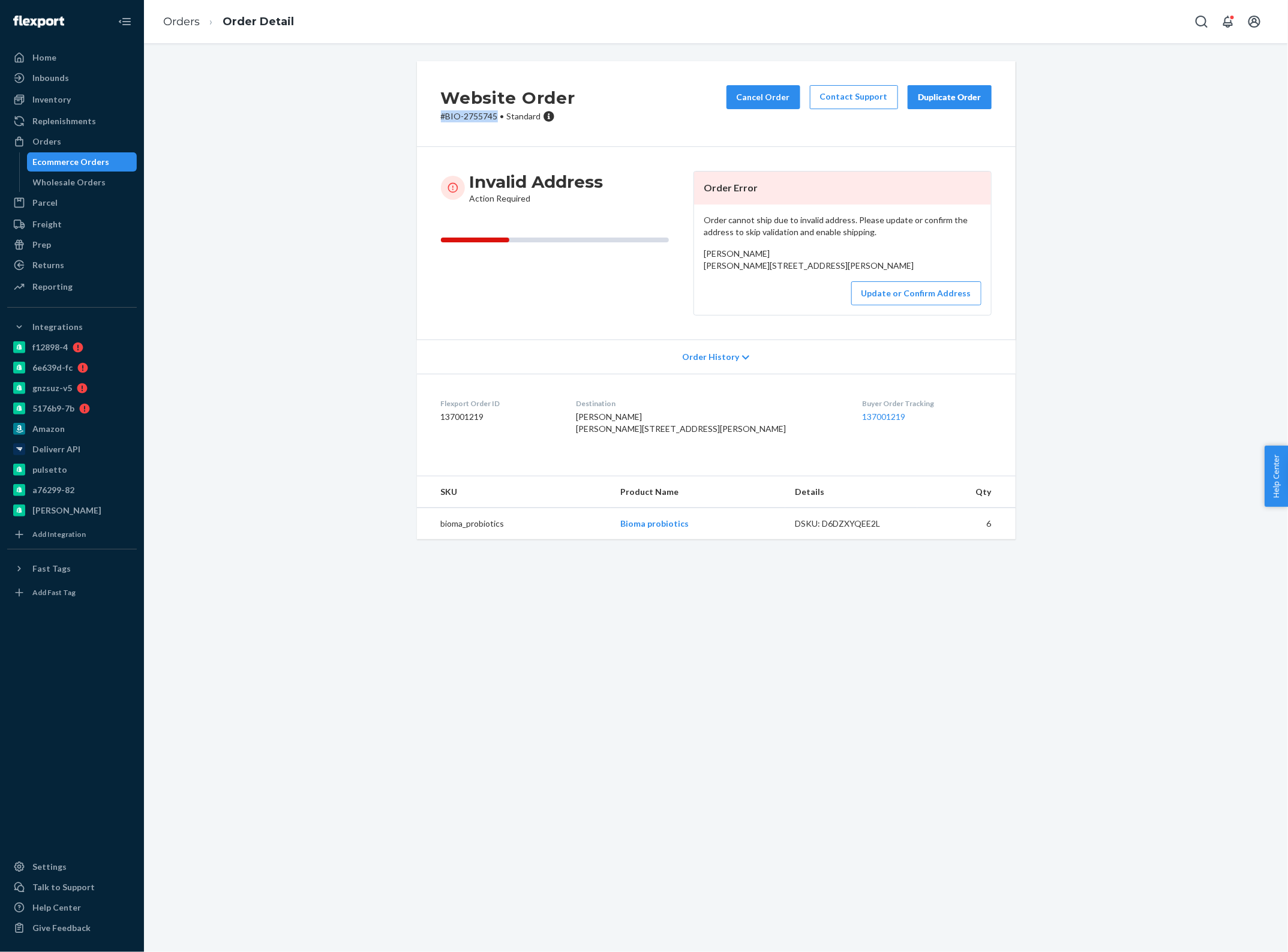
click at [431, 117] on div "Website Order # BIO-2755745 • Standard Cancel Order Contact Support Duplicate O…" at bounding box center [716, 104] width 599 height 86
drag, startPoint x: 187, startPoint y: 22, endPoint x: 249, endPoint y: 58, distance: 71.7
click at [187, 22] on link "Orders" at bounding box center [182, 22] width 36 height 13
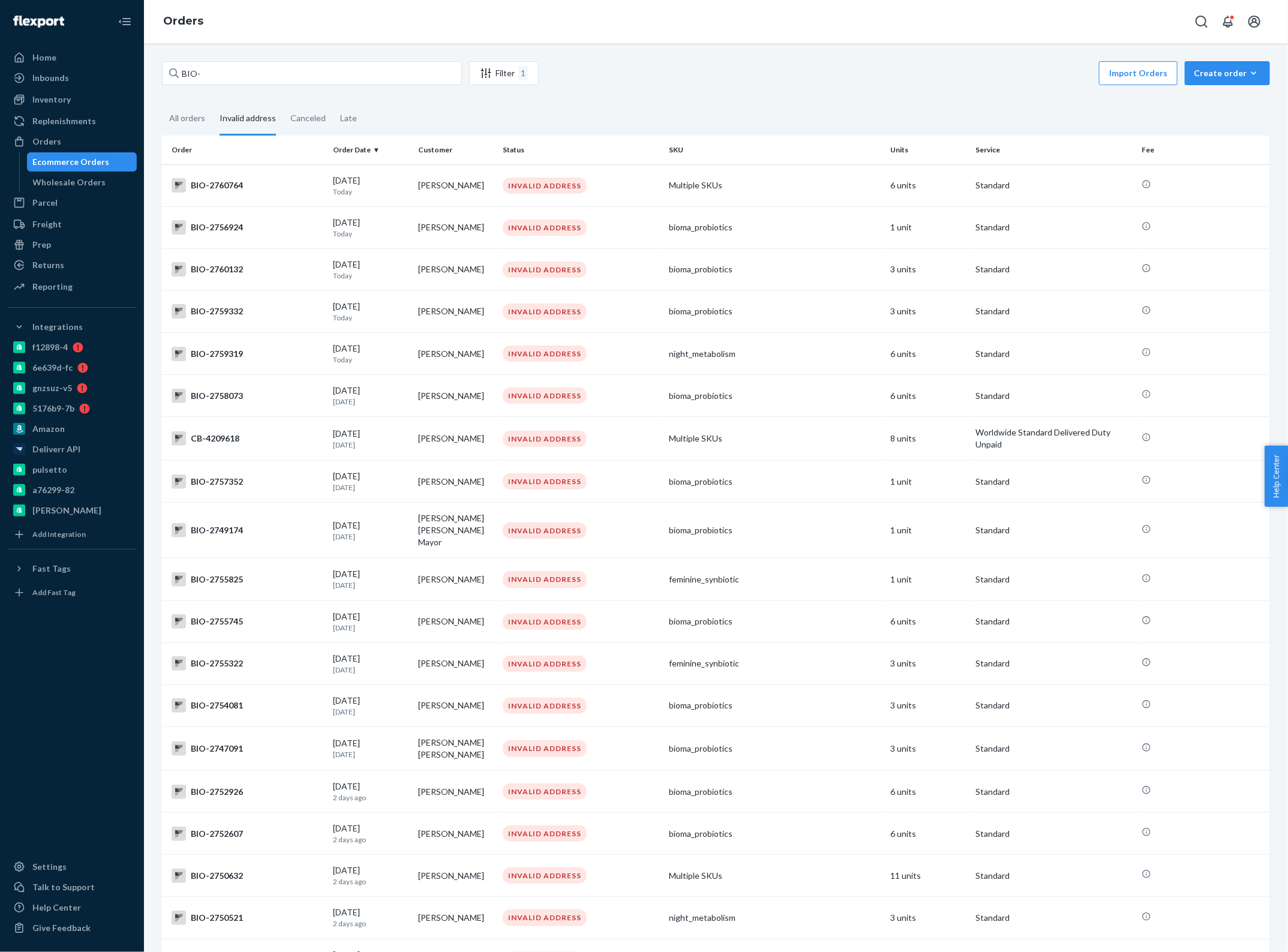
click at [459, 651] on td "[PERSON_NAME]" at bounding box center [456, 664] width 85 height 42
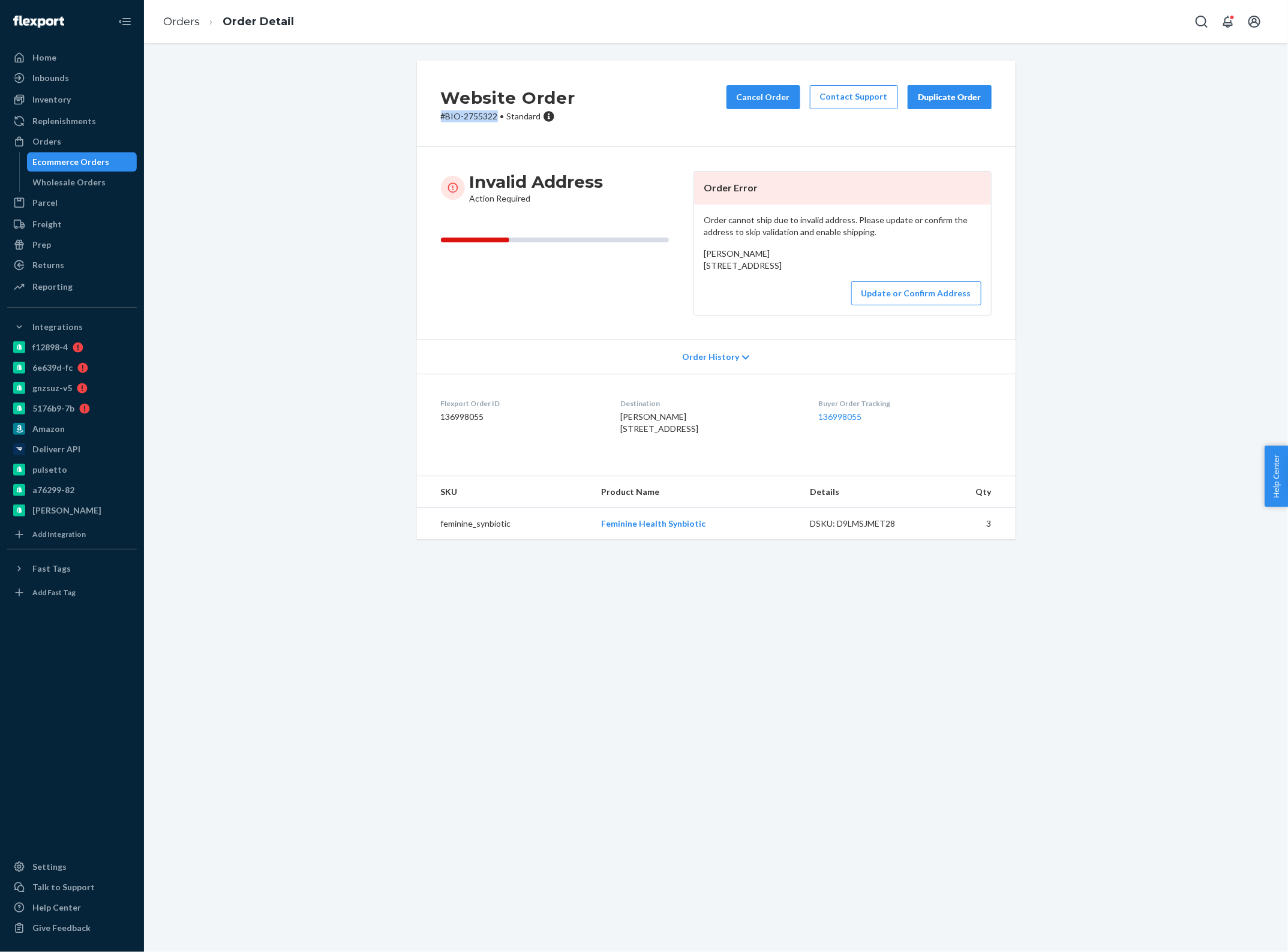
copy p "# BIO-2755322"
drag, startPoint x: 493, startPoint y: 114, endPoint x: 436, endPoint y: 119, distance: 57.2
click at [441, 119] on p "# BIO-2755322 • Standard" at bounding box center [508, 116] width 134 height 12
click at [178, 17] on link "Orders" at bounding box center [182, 22] width 36 height 13
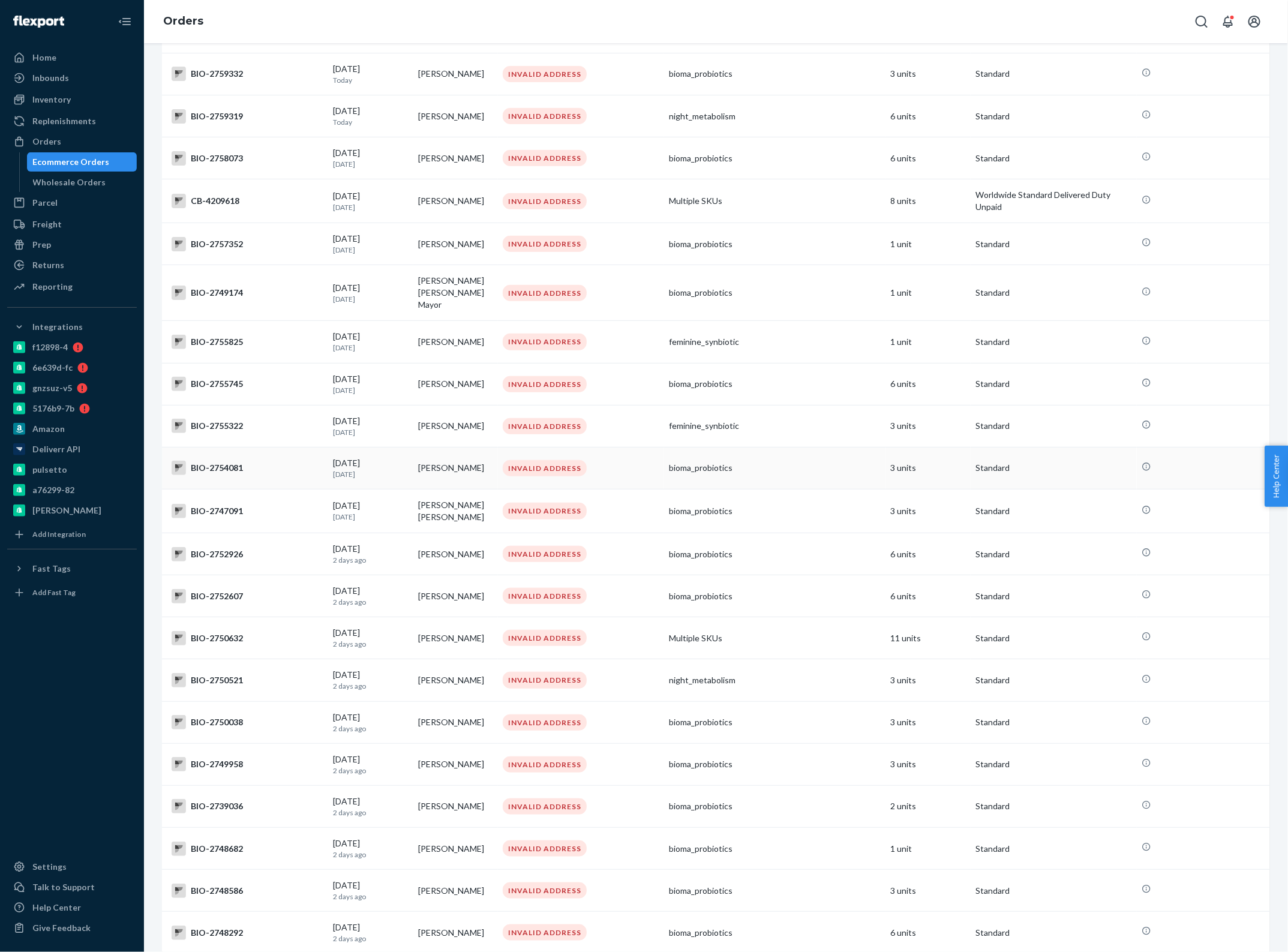
scroll to position [300, 0]
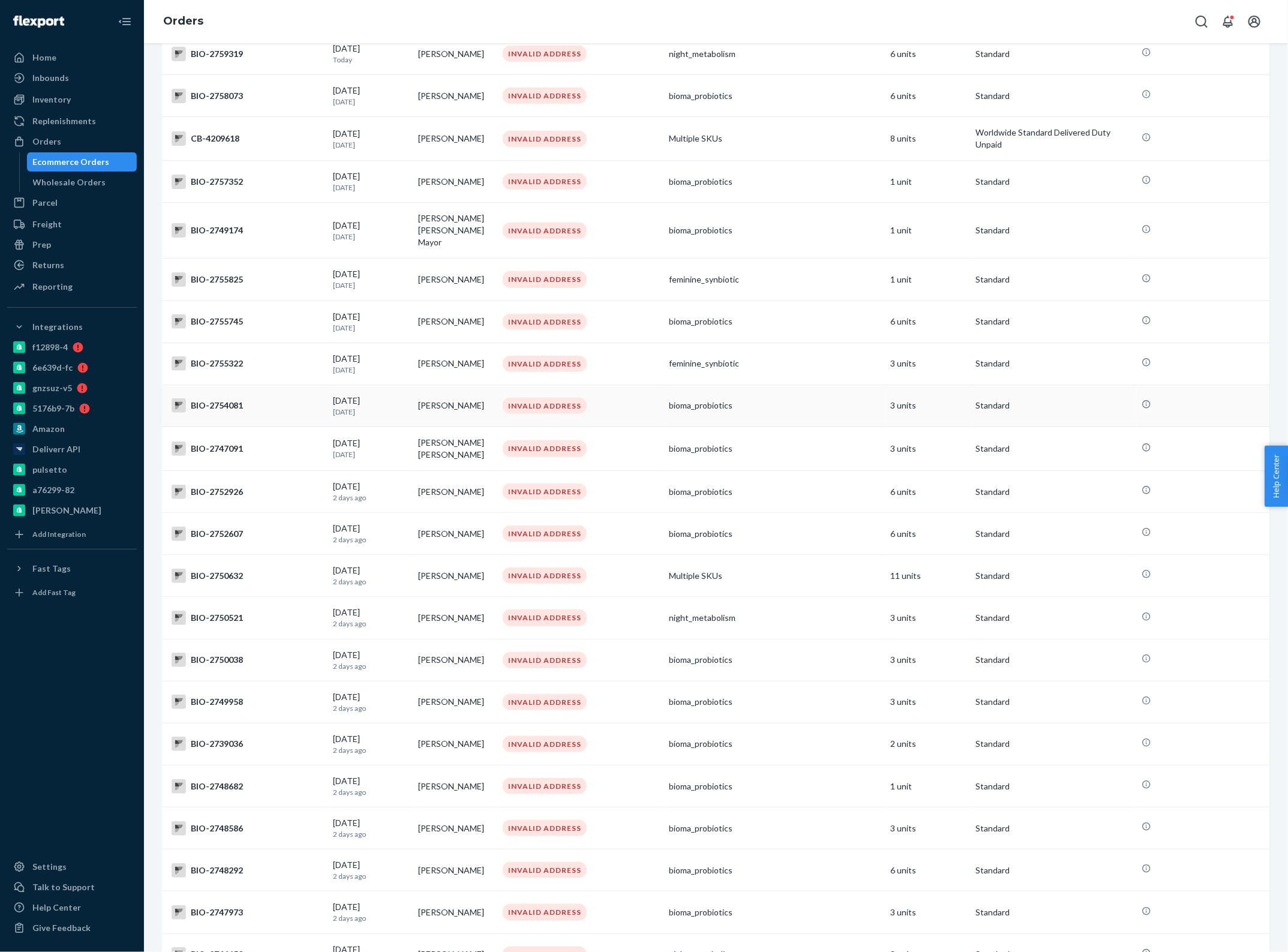
click at [454, 389] on td "[PERSON_NAME]" at bounding box center [456, 406] width 85 height 42
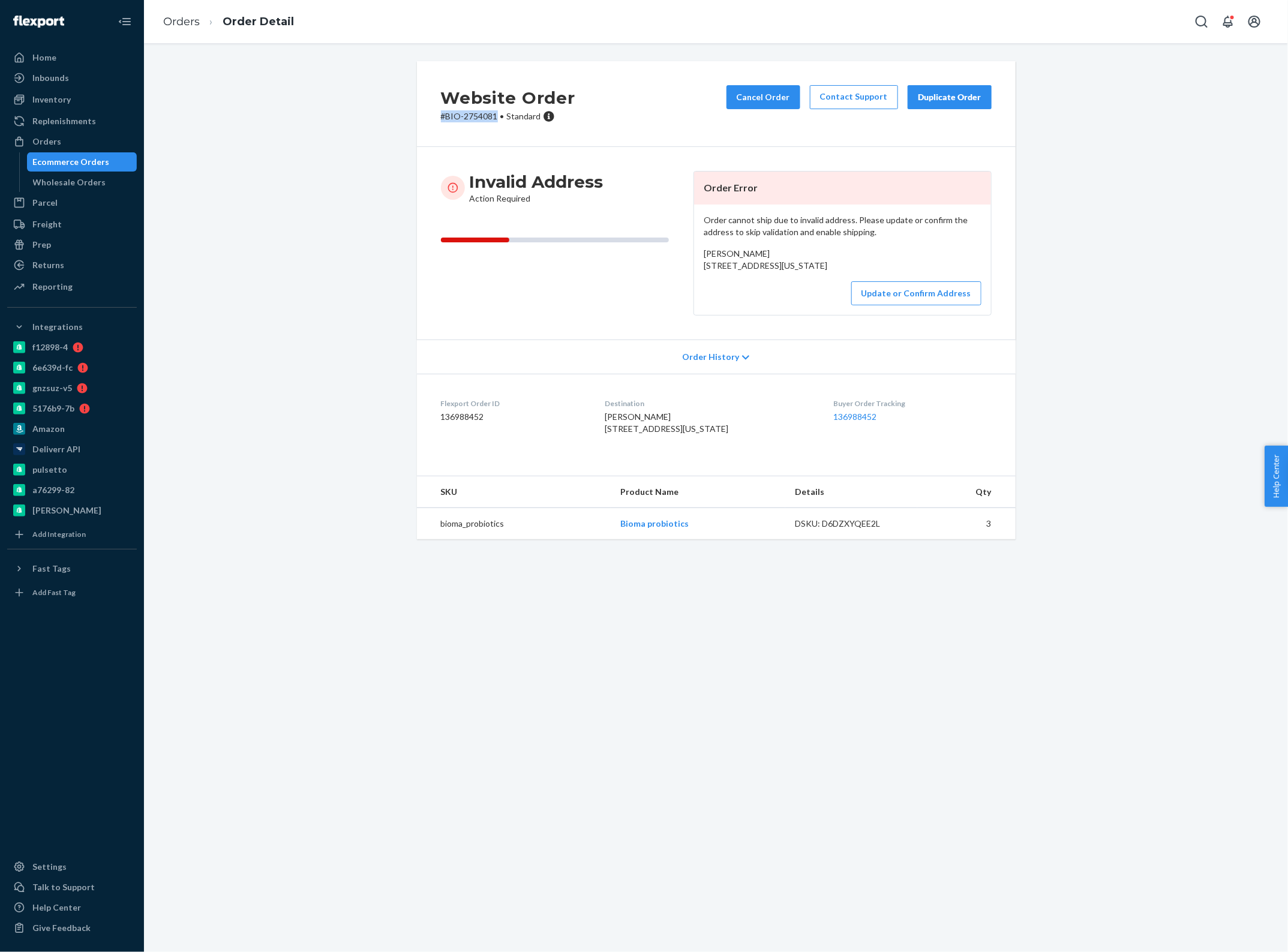
copy p "# BIO-2754081"
drag, startPoint x: 493, startPoint y: 117, endPoint x: 433, endPoint y: 121, distance: 60.1
click at [433, 121] on div "Website Order # BIO-2754081 • Standard Cancel Order Contact Support Duplicate O…" at bounding box center [716, 104] width 599 height 86
click at [189, 25] on link "Orders" at bounding box center [182, 22] width 36 height 13
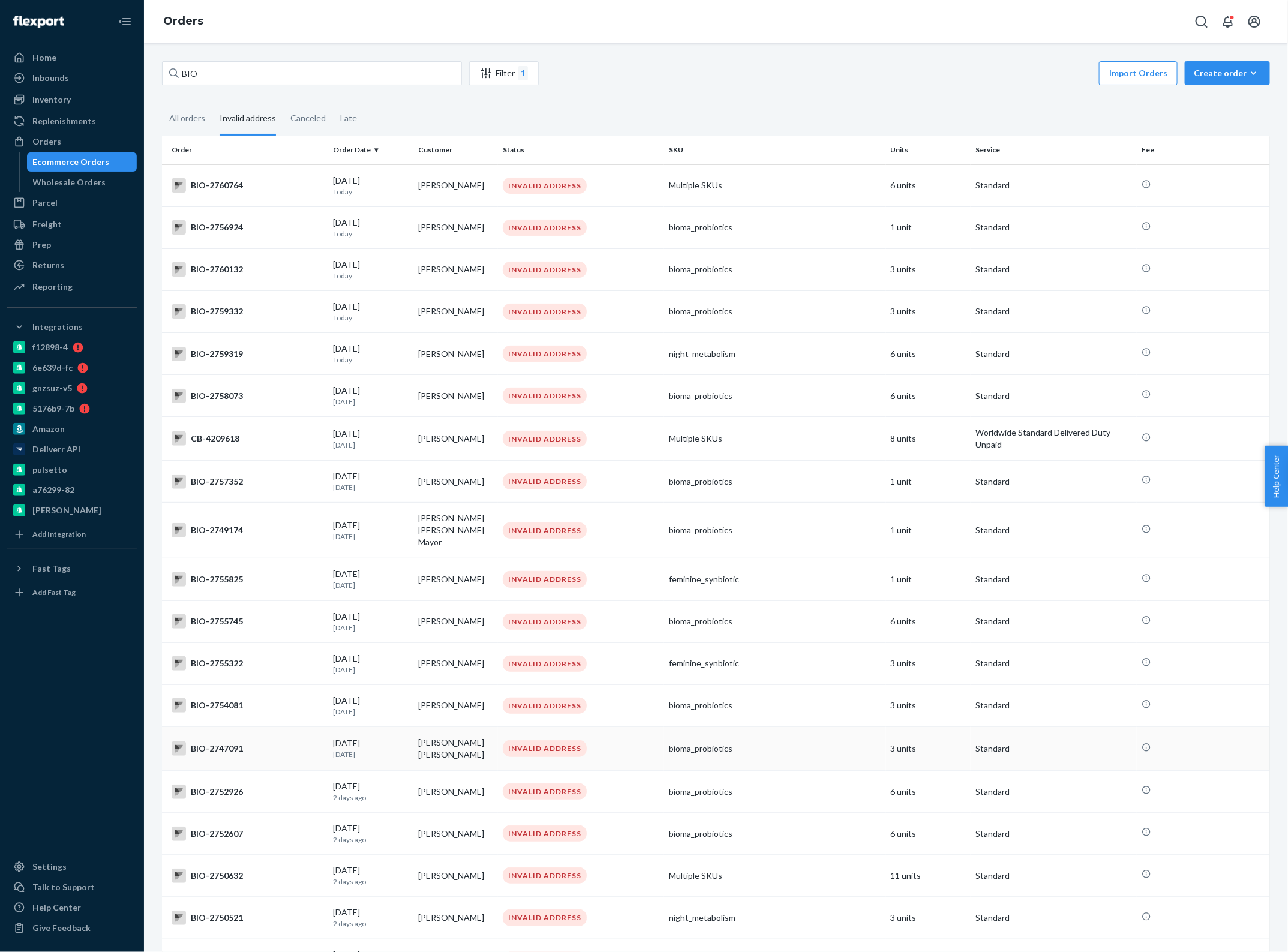
click at [436, 733] on td "[PERSON_NAME] [PERSON_NAME]" at bounding box center [456, 749] width 85 height 44
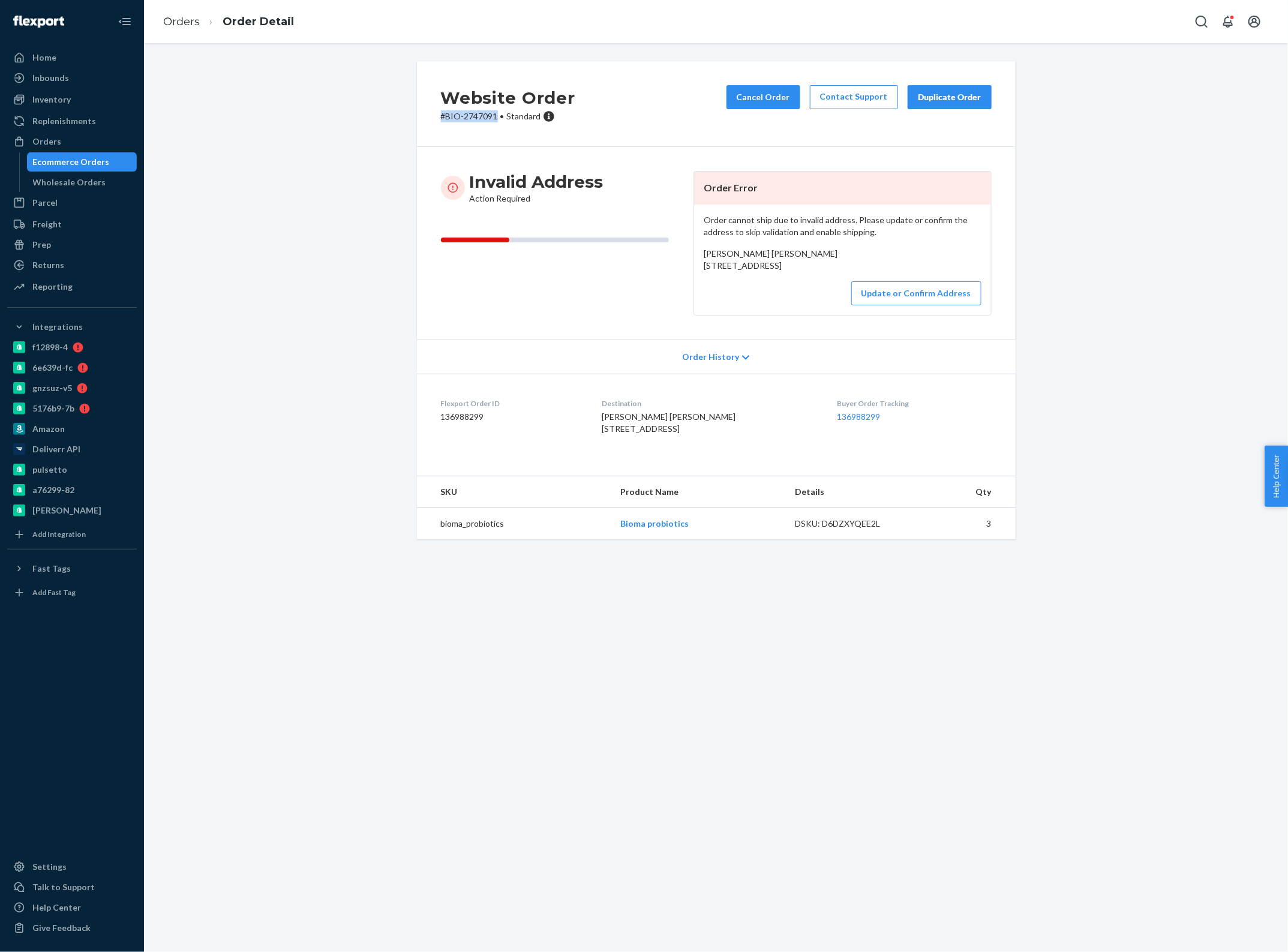
drag, startPoint x: 493, startPoint y: 117, endPoint x: 431, endPoint y: 114, distance: 62.1
click at [431, 114] on div "Website Order # BIO-2747091 • Standard Cancel Order Contact Support Duplicate O…" at bounding box center [716, 104] width 599 height 86
copy p "# BIO-2747091"
click at [184, 25] on link "Orders" at bounding box center [182, 22] width 36 height 13
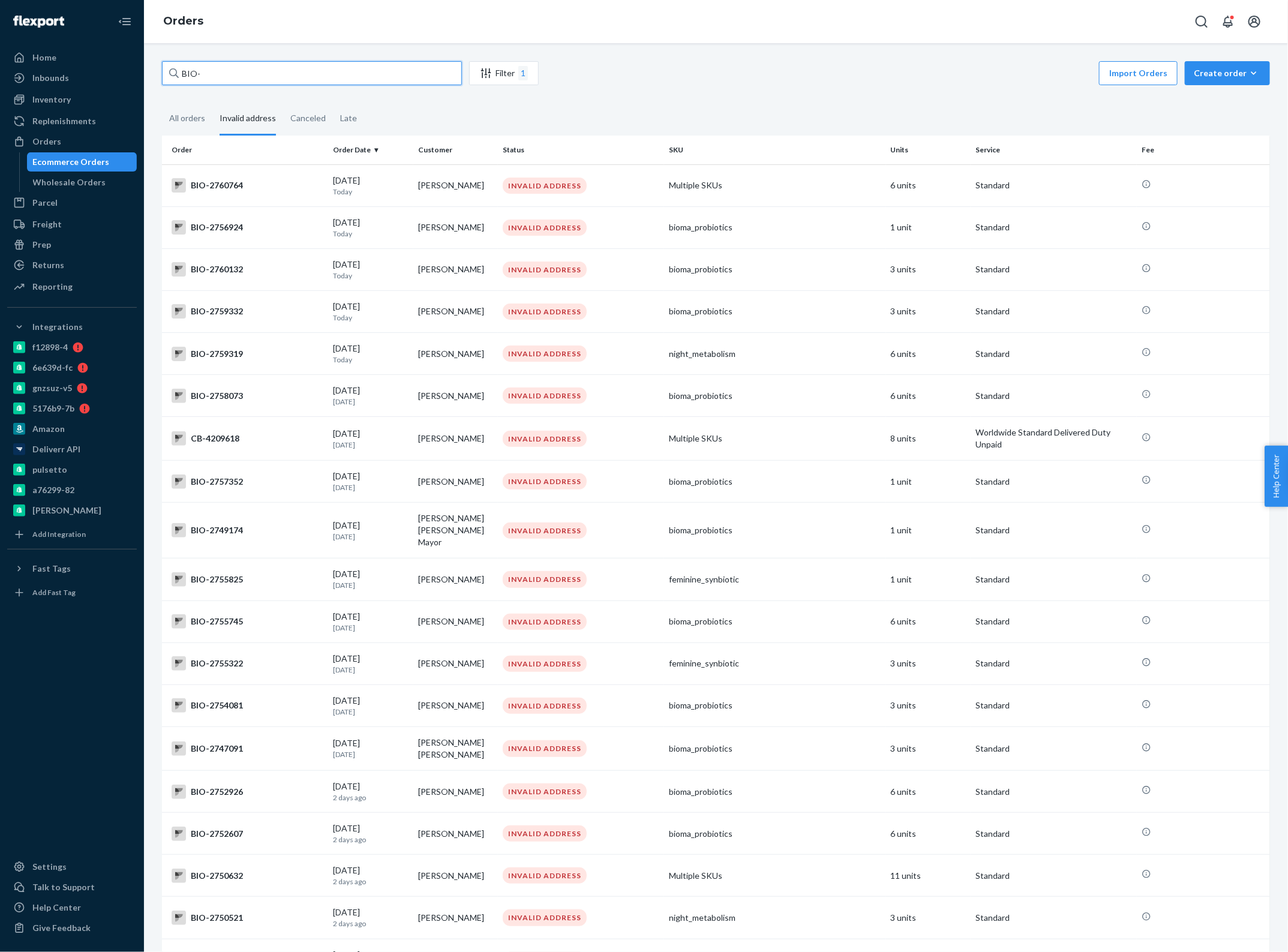
click at [231, 80] on input "BIO-" at bounding box center [312, 73] width 300 height 24
click at [189, 114] on div "All orders" at bounding box center [187, 119] width 36 height 33
click at [162, 103] on input "All orders" at bounding box center [162, 103] width 0 height 0
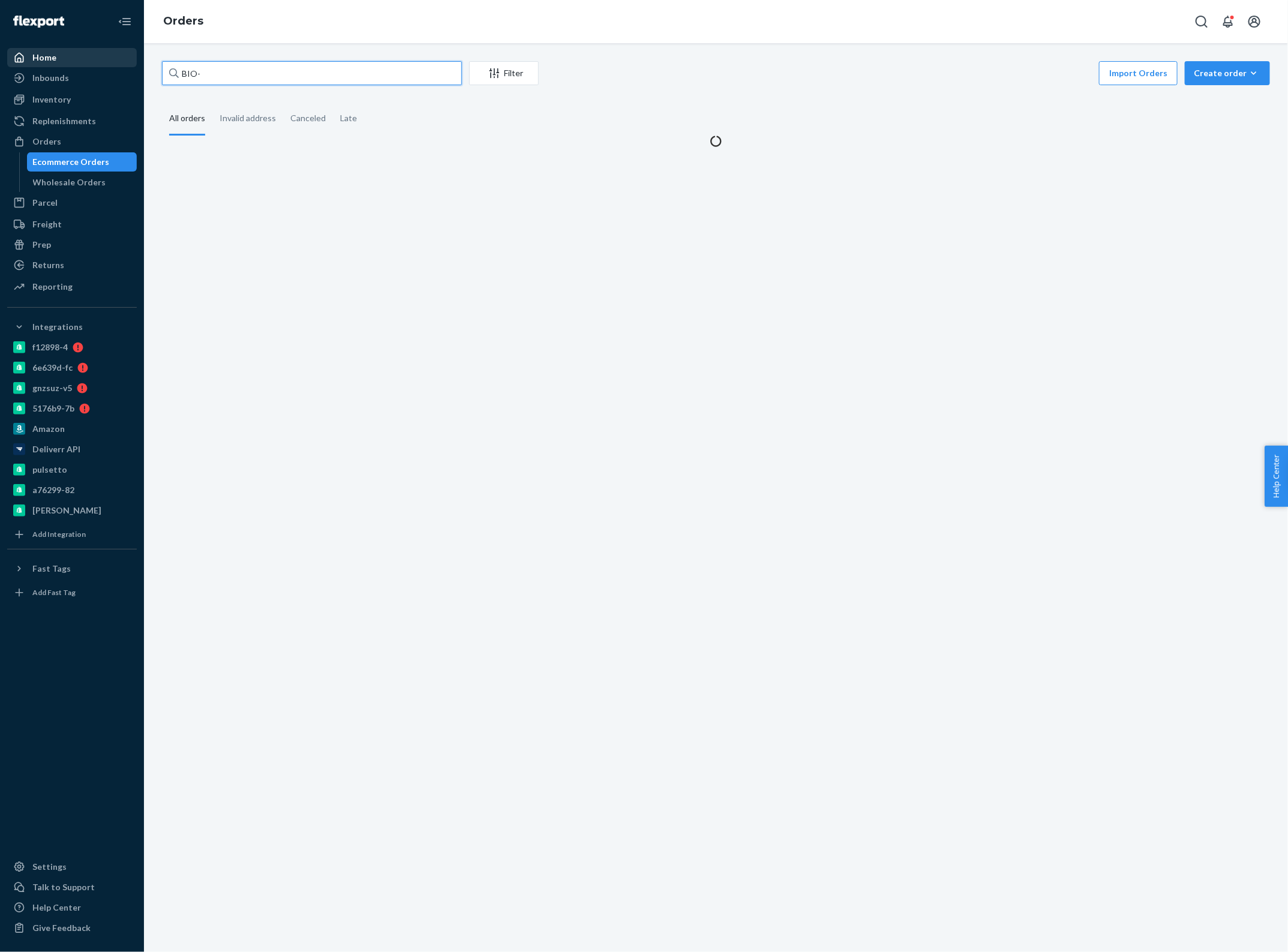
drag, startPoint x: 210, startPoint y: 75, endPoint x: 113, endPoint y: 61, distance: 98.0
click at [113, 61] on div "Home Inbounds Shipping Plans Problems Inventory Products Branded Packaging Repl…" at bounding box center [644, 476] width 1288 height 952
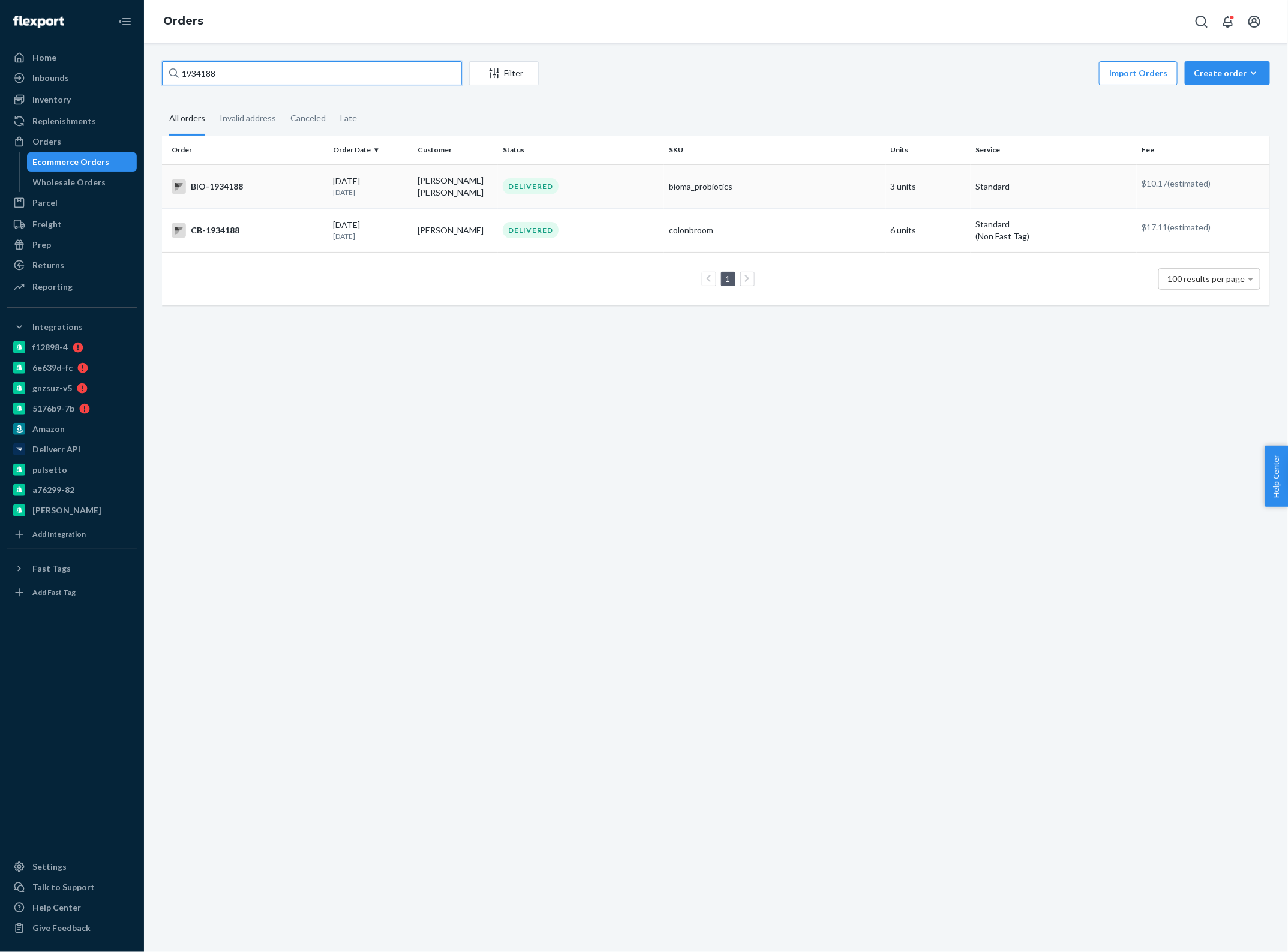
type input "1934188"
click at [449, 198] on td "[PERSON_NAME] [PERSON_NAME]" at bounding box center [456, 186] width 85 height 44
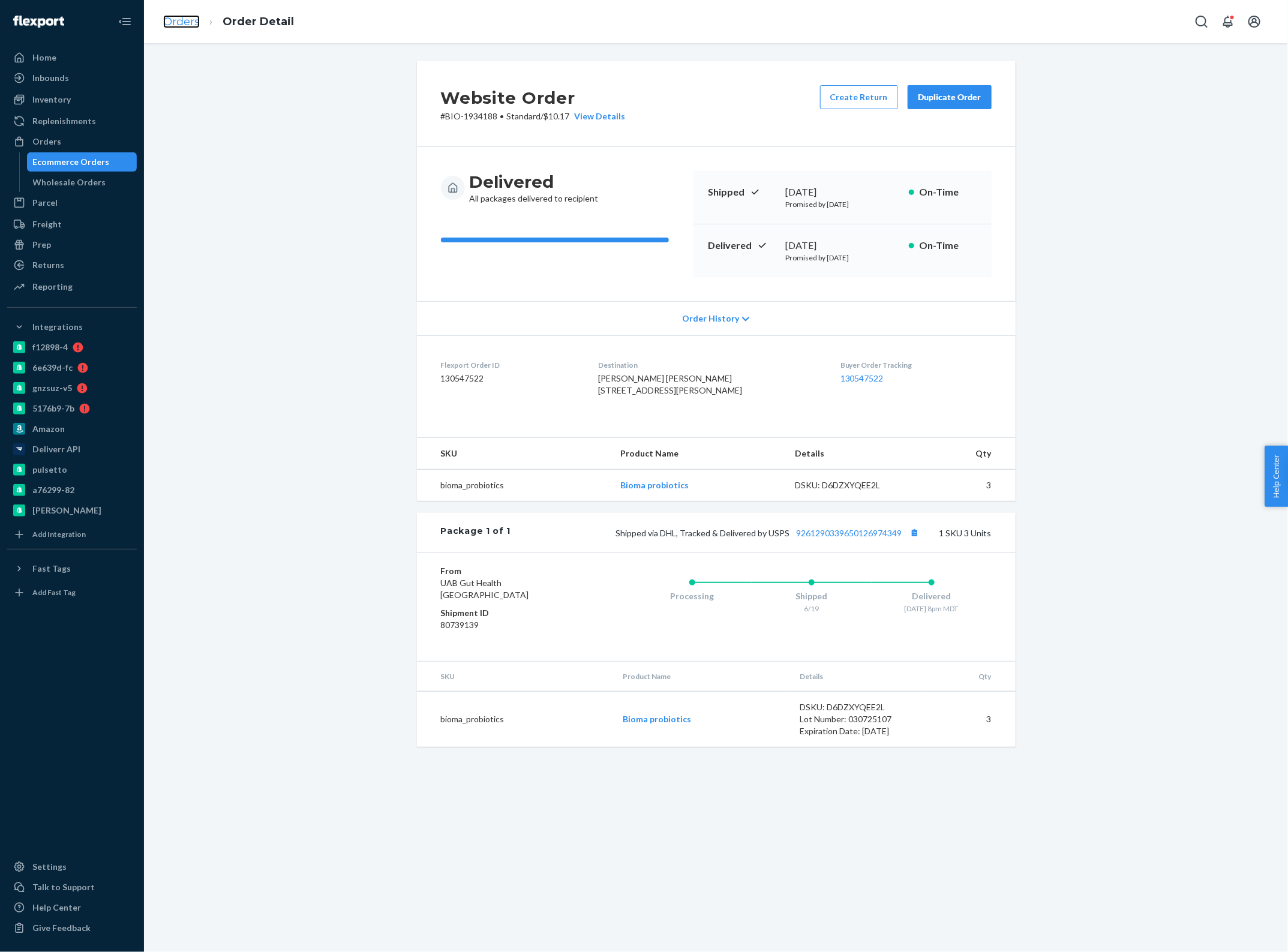
click at [184, 22] on link "Orders" at bounding box center [182, 22] width 36 height 13
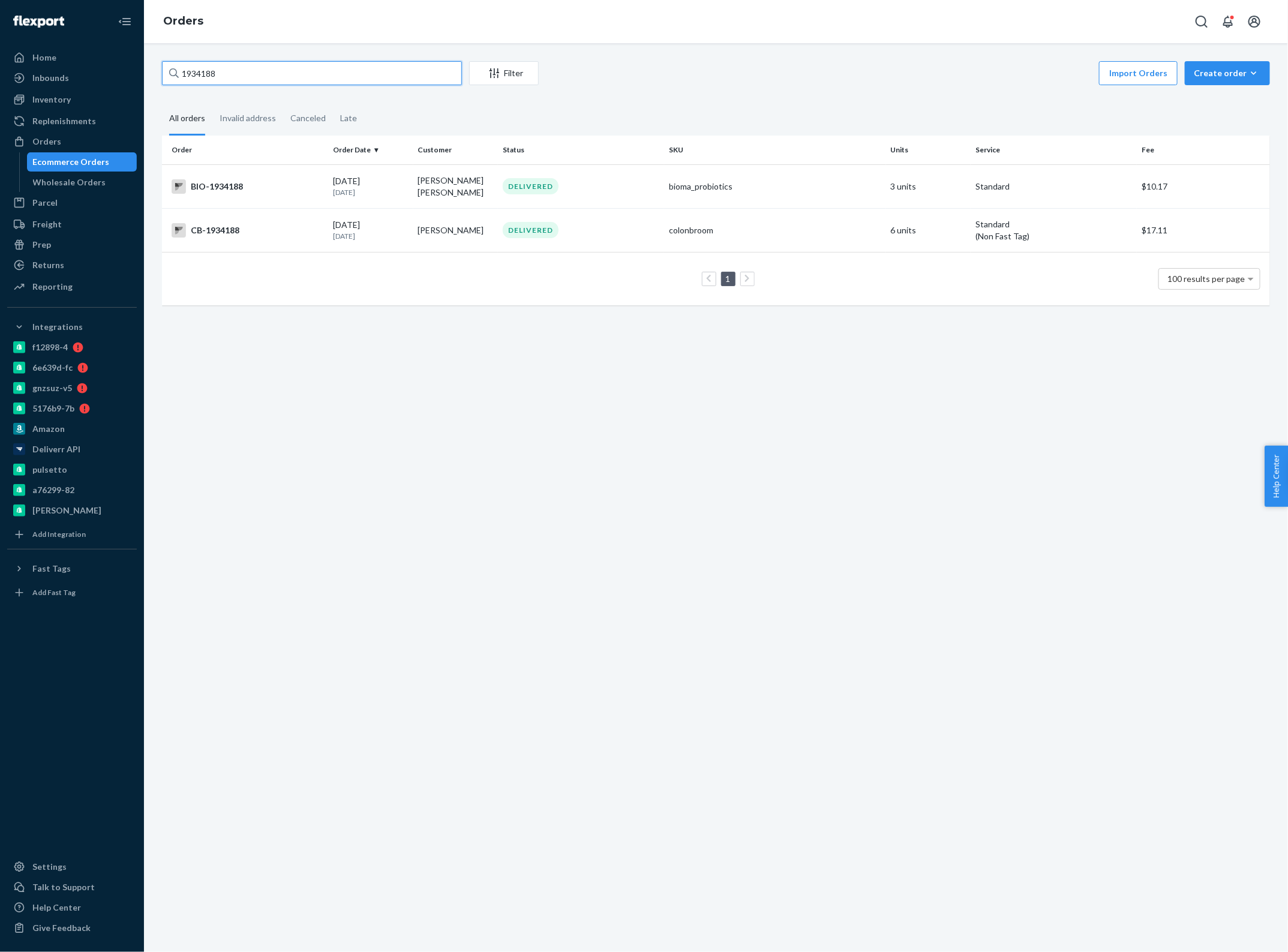
click at [247, 69] on input "1934188" at bounding box center [312, 73] width 300 height 24
paste input "2747091"
type input "2747091"
click at [379, 182] on div "[DATE] [DATE]" at bounding box center [371, 186] width 76 height 22
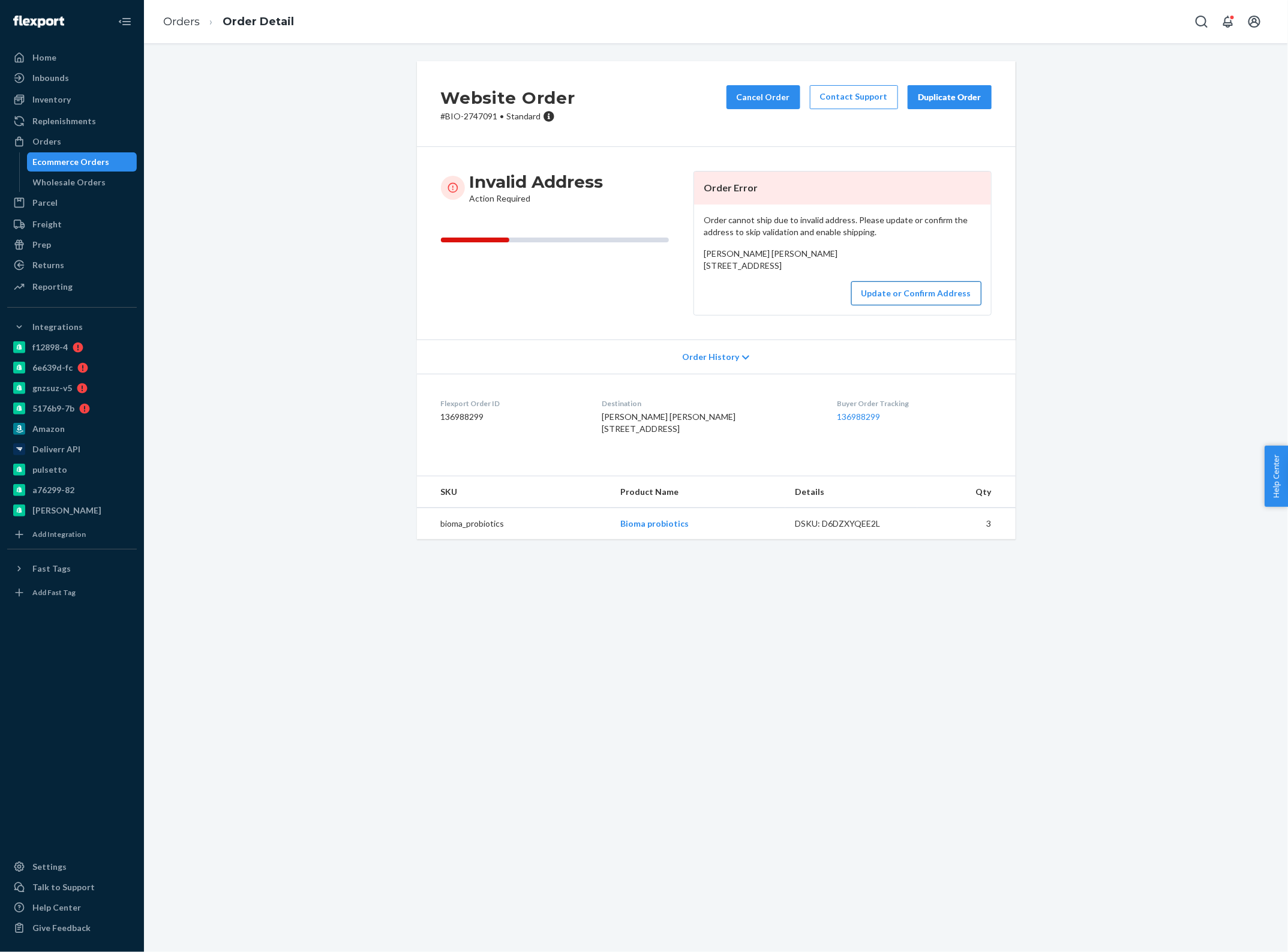
click at [861, 306] on button "Update or Confirm Address" at bounding box center [917, 293] width 130 height 24
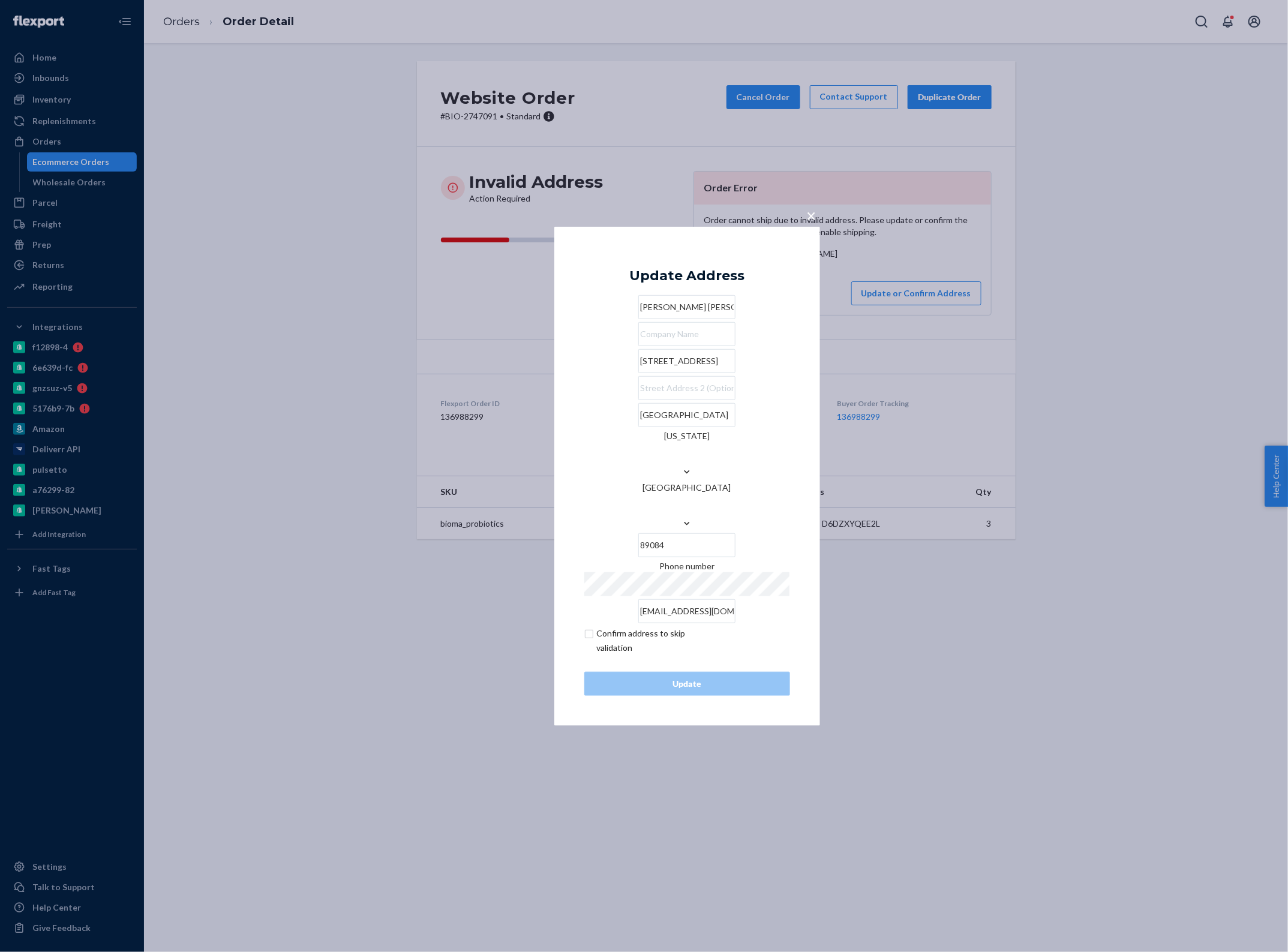
drag, startPoint x: 695, startPoint y: 397, endPoint x: 670, endPoint y: 395, distance: 25.1
click at [670, 373] on input "[STREET_ADDRESS]" at bounding box center [687, 361] width 97 height 24
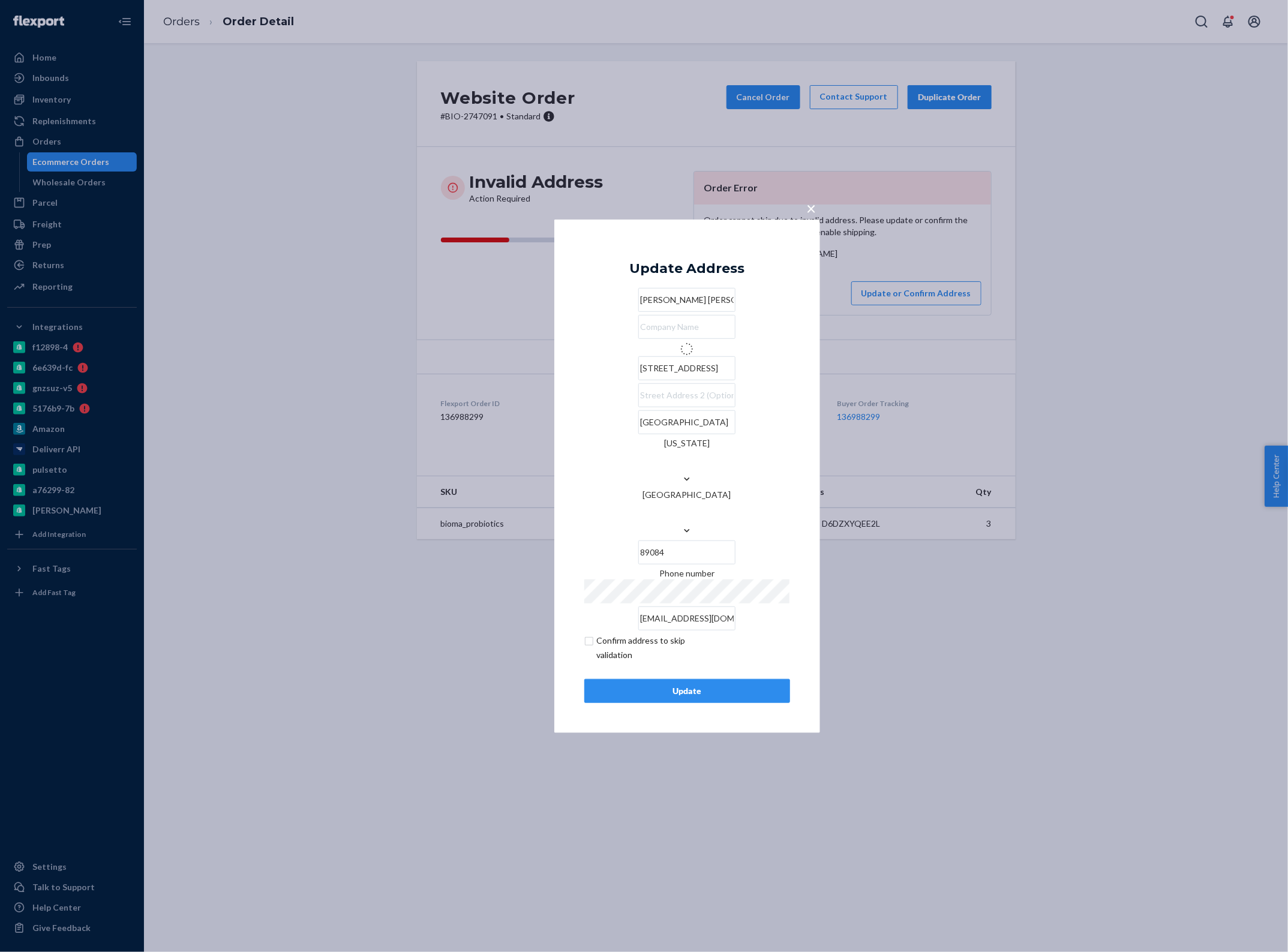
type input "[STREET_ADDRESS]"
type input "[GEOGRAPHIC_DATA]"
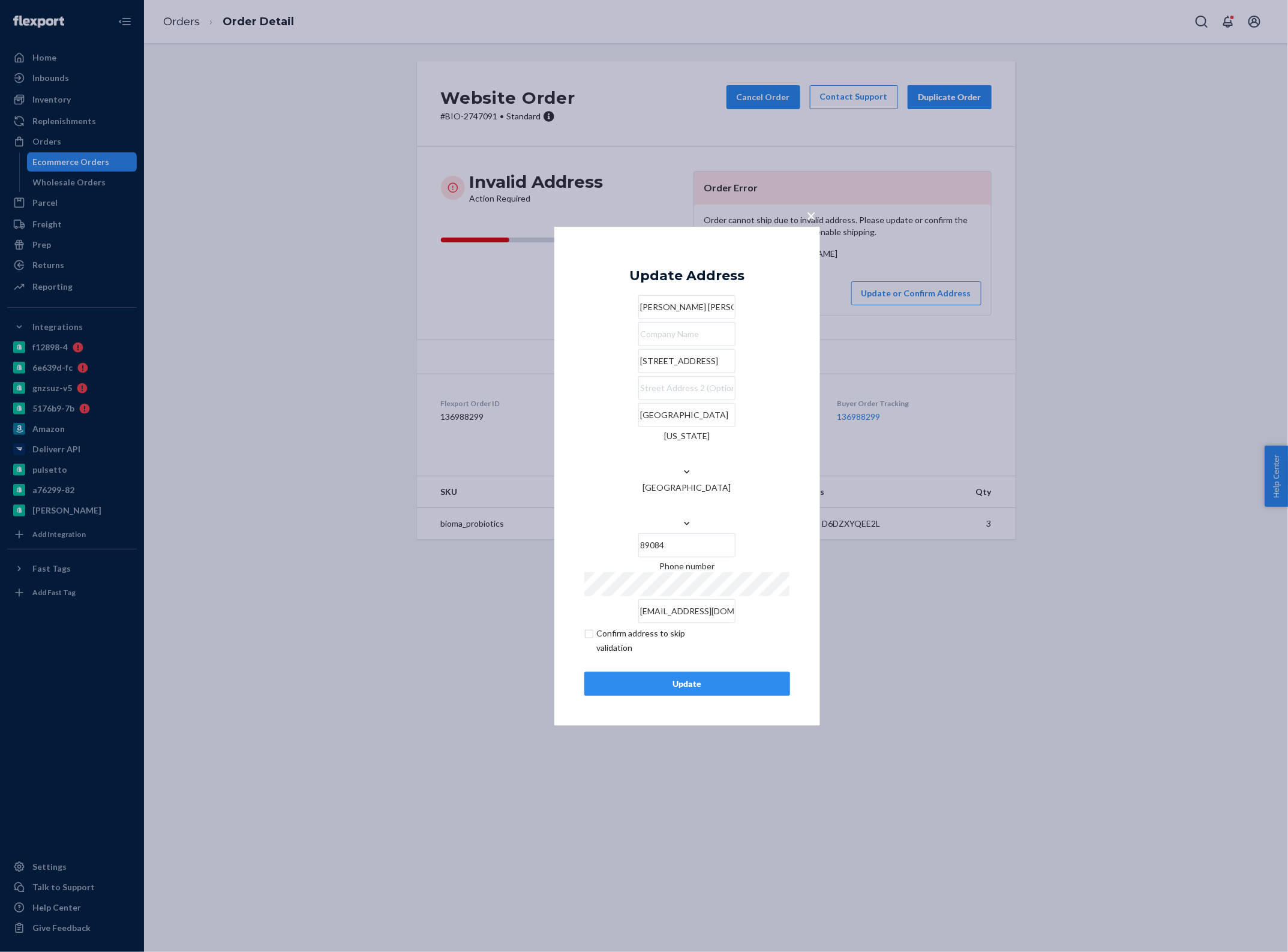
click at [555, 450] on div "× Update Address [PERSON_NAME] [PERSON_NAME] [STREET_ADDRESS][US_STATE] Phone n…" at bounding box center [687, 476] width 266 height 499
click at [690, 672] on button "Update" at bounding box center [687, 684] width 206 height 24
